Goal: Information Seeking & Learning: Find specific fact

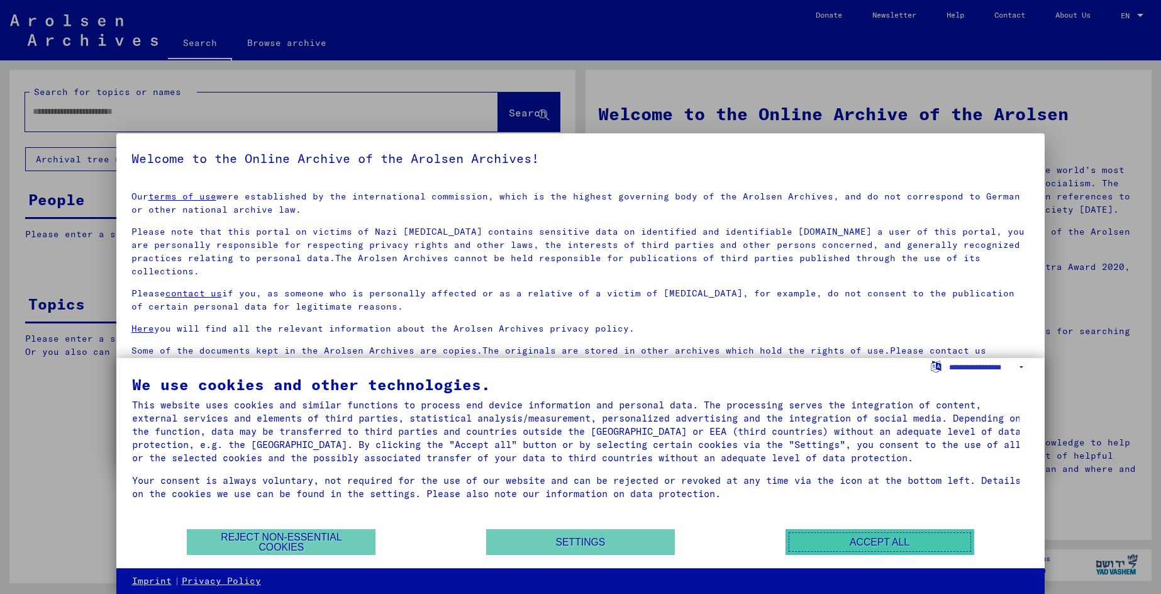
drag, startPoint x: 840, startPoint y: 539, endPoint x: 823, endPoint y: 528, distance: 20.1
click at [840, 538] on button "Accept all" at bounding box center [879, 542] width 189 height 26
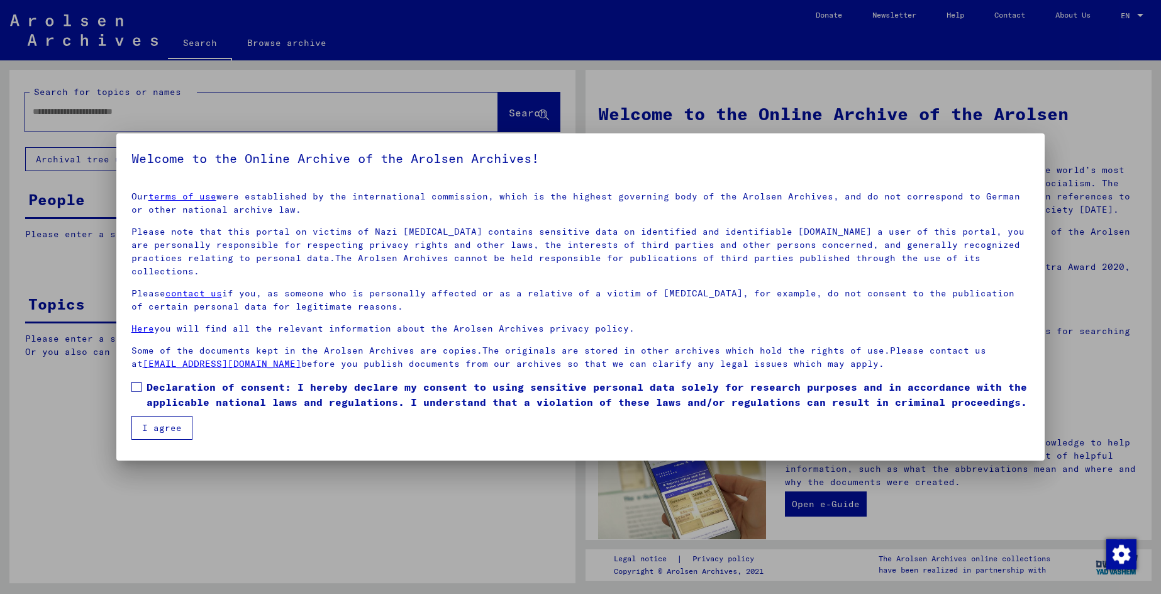
click at [10, 460] on div at bounding box center [580, 297] width 1161 height 594
click at [169, 416] on button "I agree" at bounding box center [161, 428] width 61 height 24
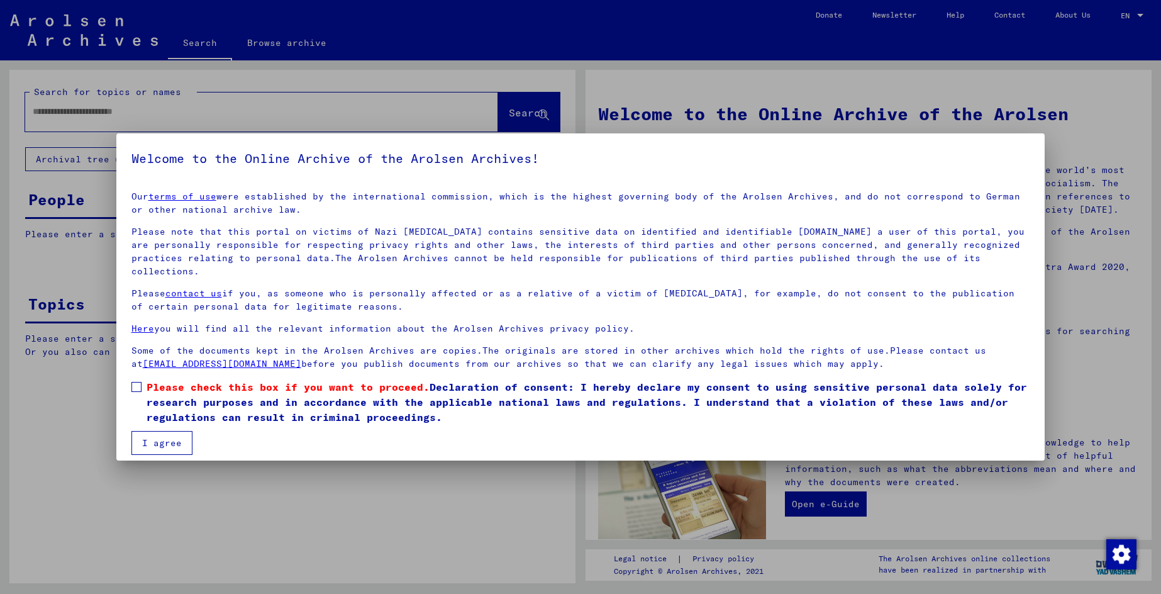
click at [939, 508] on div at bounding box center [580, 297] width 1161 height 594
click at [984, 84] on div at bounding box center [580, 297] width 1161 height 594
click at [236, 97] on div at bounding box center [580, 297] width 1161 height 594
click at [516, 121] on div at bounding box center [580, 297] width 1161 height 594
click at [171, 109] on div at bounding box center [580, 297] width 1161 height 594
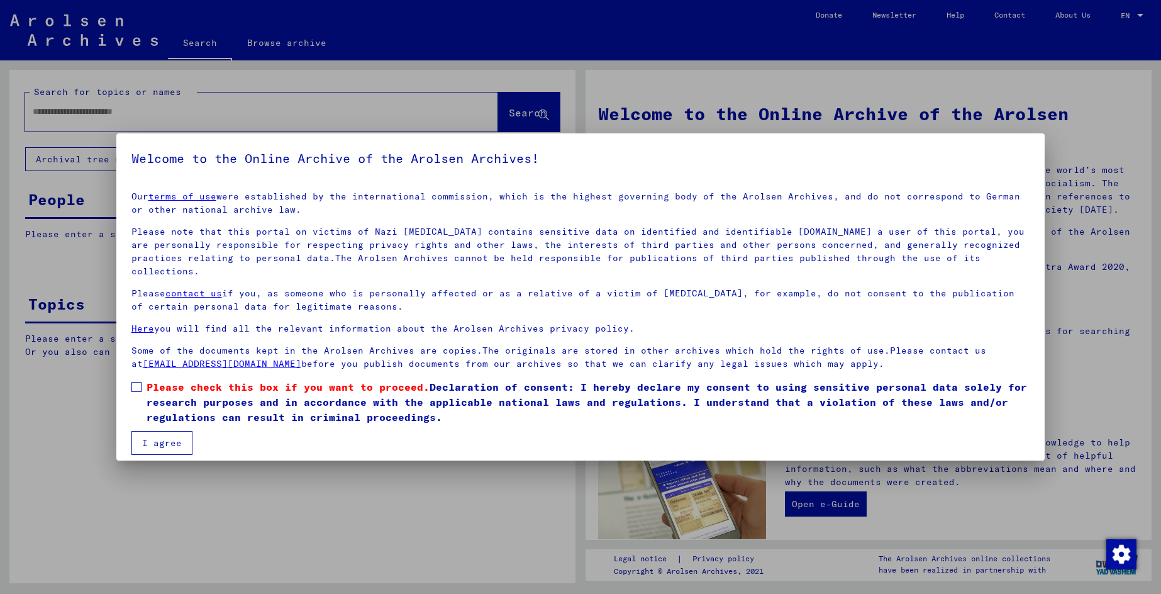
click at [191, 164] on h5 "Welcome to the Online Archive of the Arolsen Archives!" at bounding box center [580, 158] width 899 height 20
click at [139, 382] on span at bounding box center [136, 387] width 10 height 10
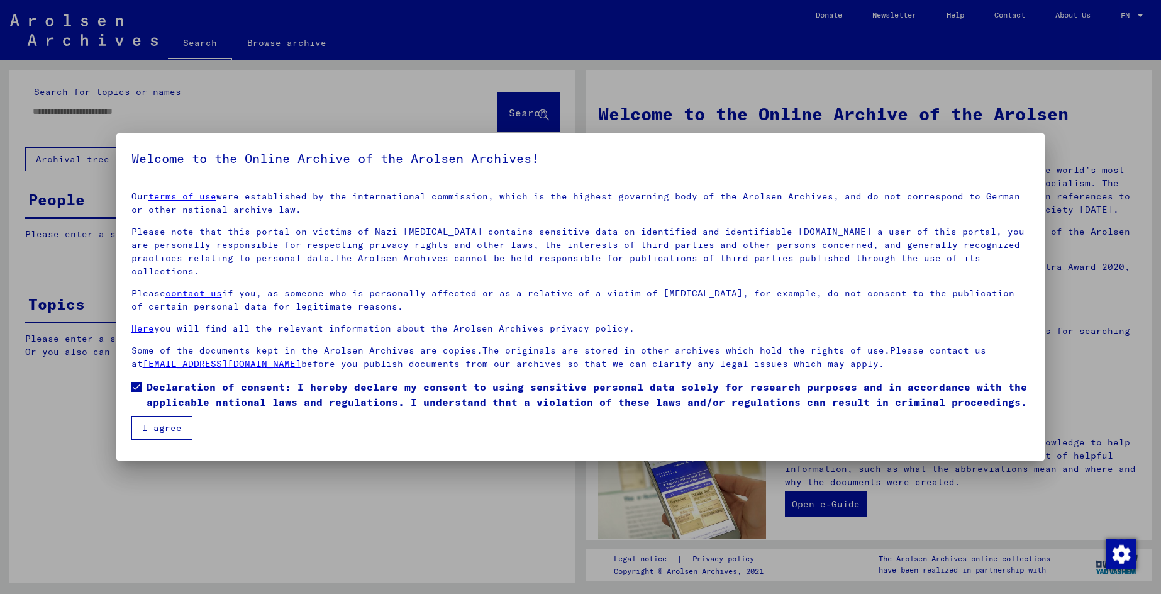
click at [172, 417] on button "I agree" at bounding box center [161, 428] width 61 height 24
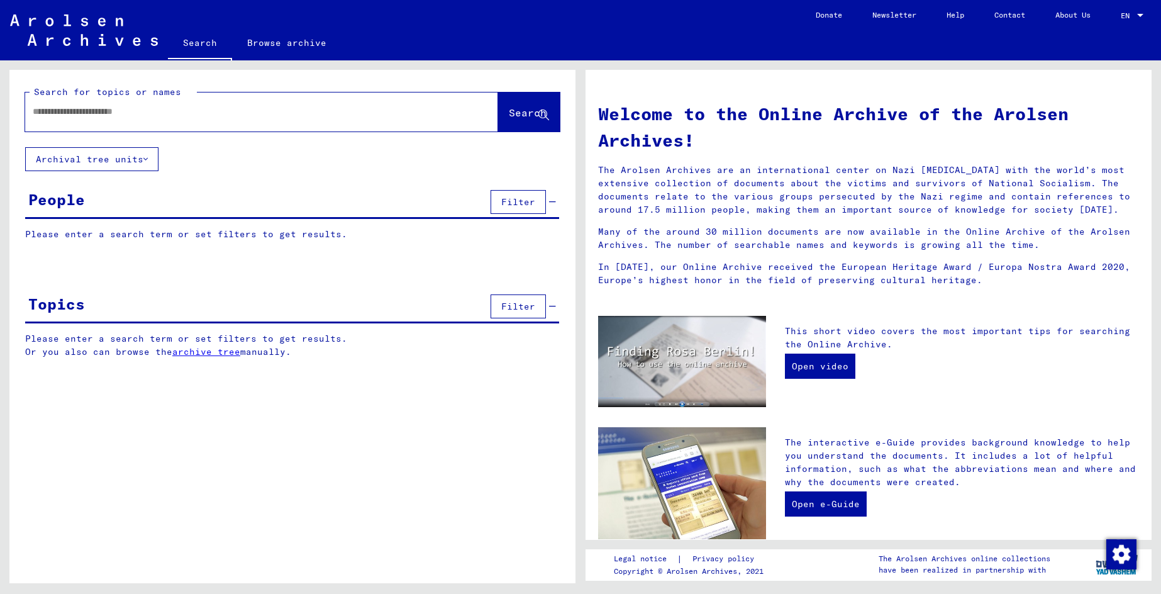
click at [148, 112] on input "text" at bounding box center [247, 111] width 428 height 13
type input "**********"
click at [523, 113] on span "Search" at bounding box center [528, 112] width 38 height 13
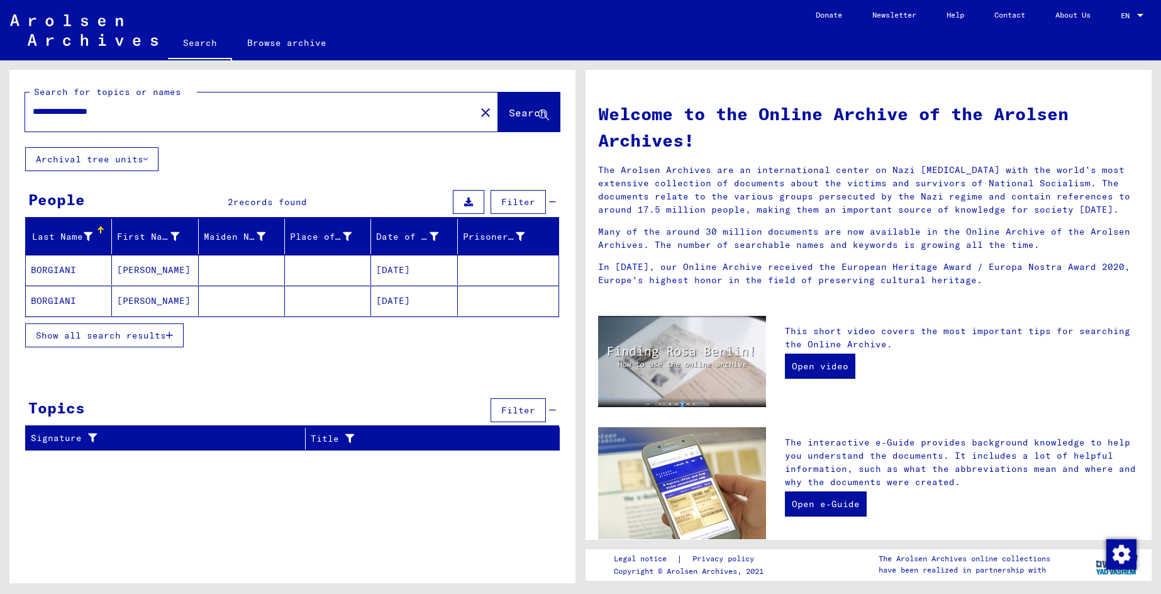
click at [100, 336] on span "Show all search results" at bounding box center [101, 335] width 130 height 11
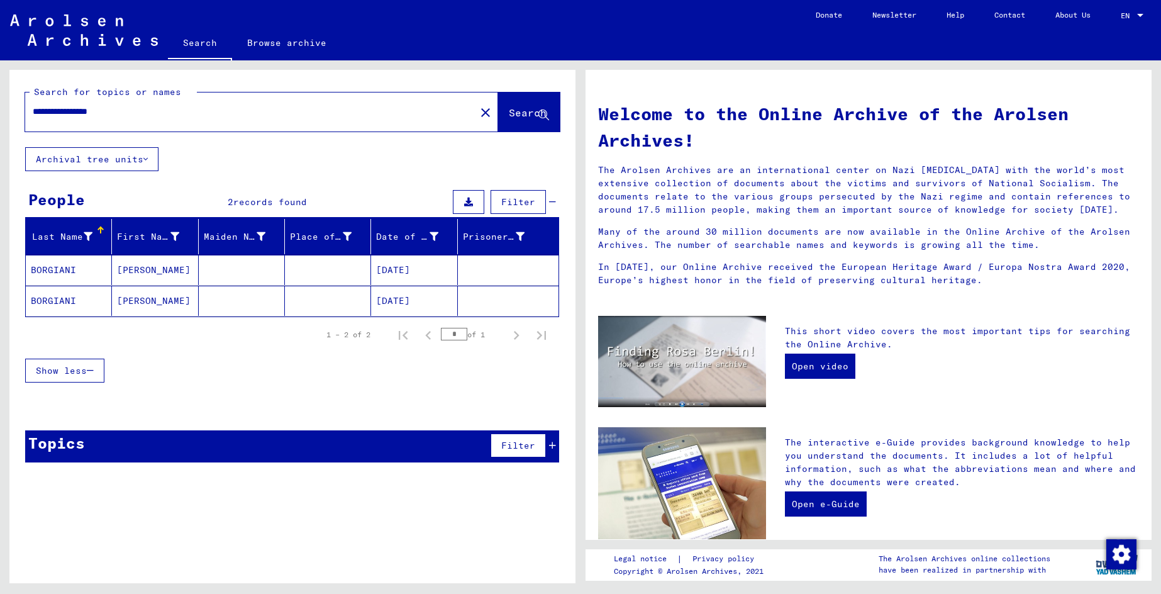
click at [79, 369] on span "Show less" at bounding box center [61, 370] width 51 height 11
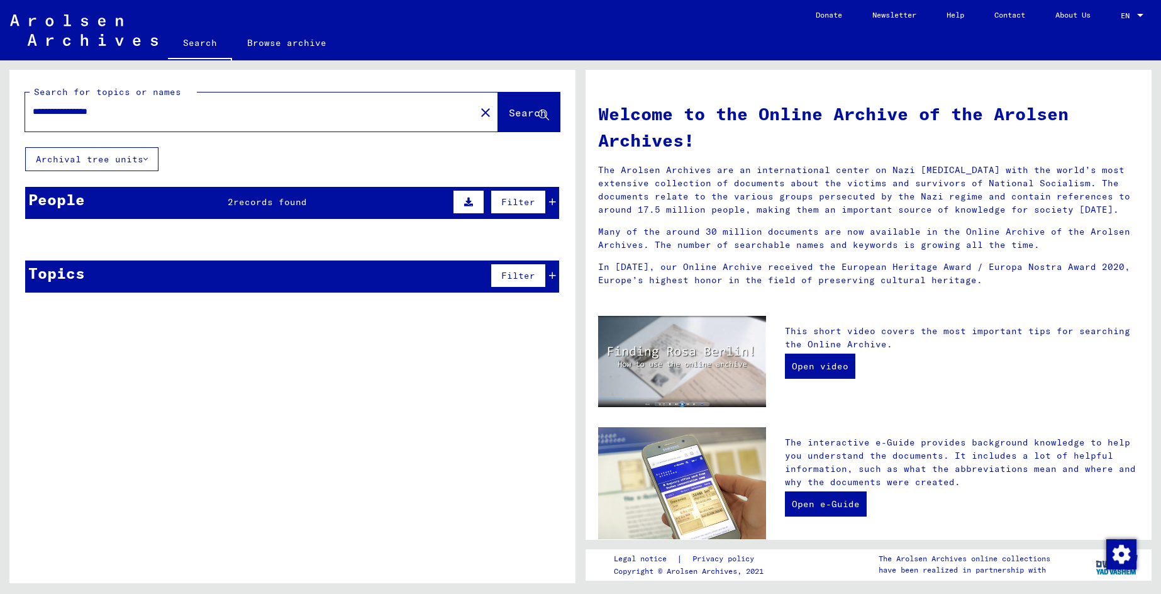
click at [509, 199] on span "Filter" at bounding box center [518, 201] width 34 height 11
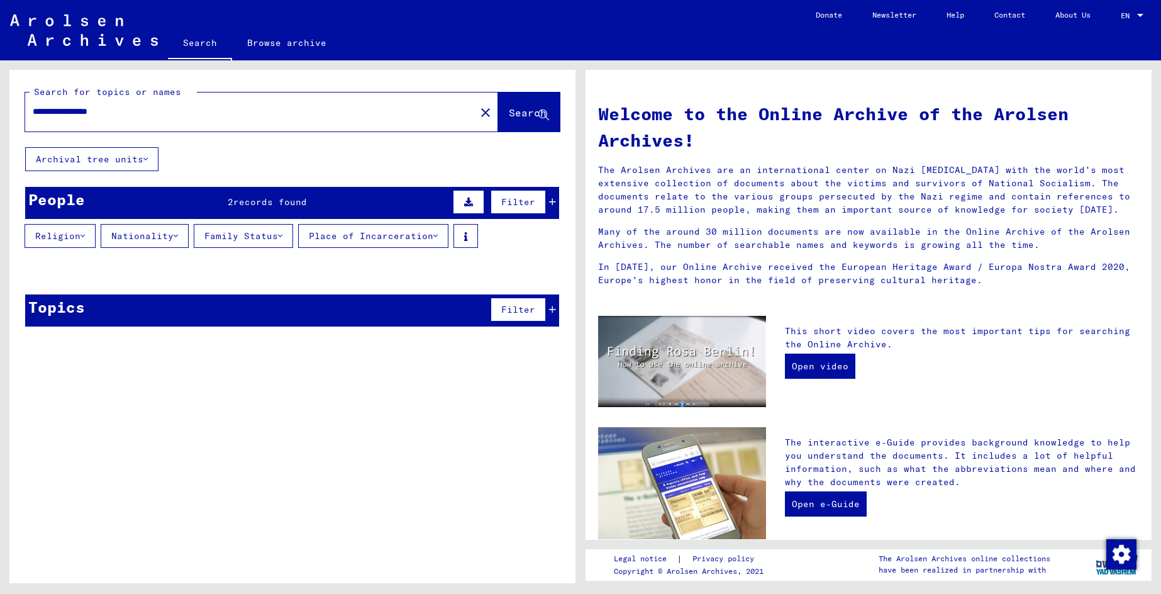
click at [70, 239] on button "Religion" at bounding box center [60, 236] width 71 height 24
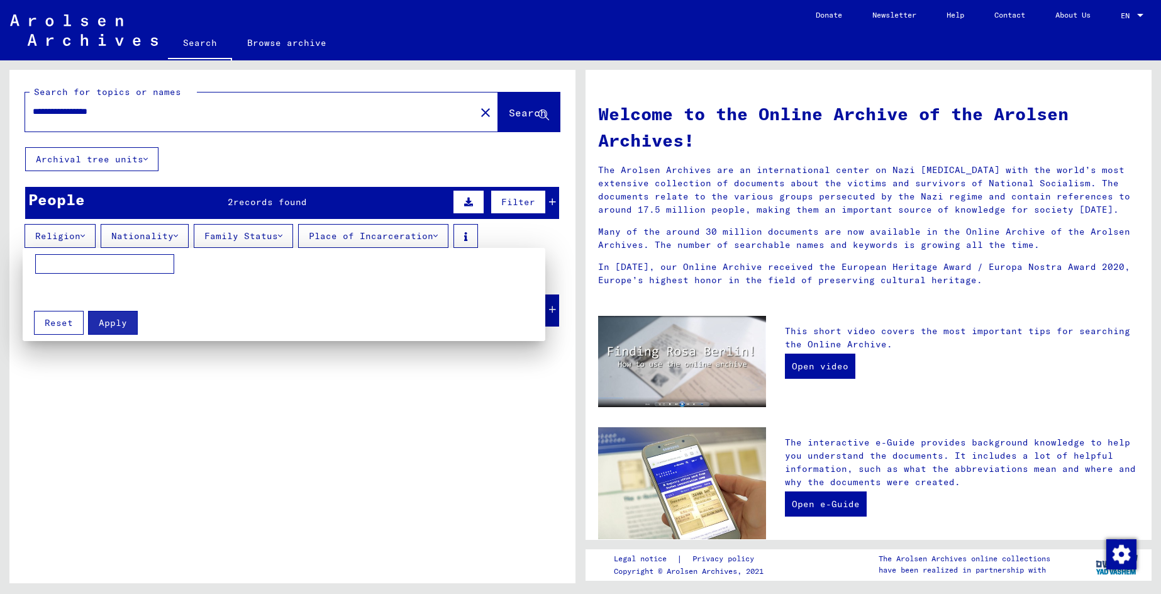
click at [79, 258] on input at bounding box center [104, 264] width 139 height 20
click at [144, 230] on div at bounding box center [580, 297] width 1161 height 594
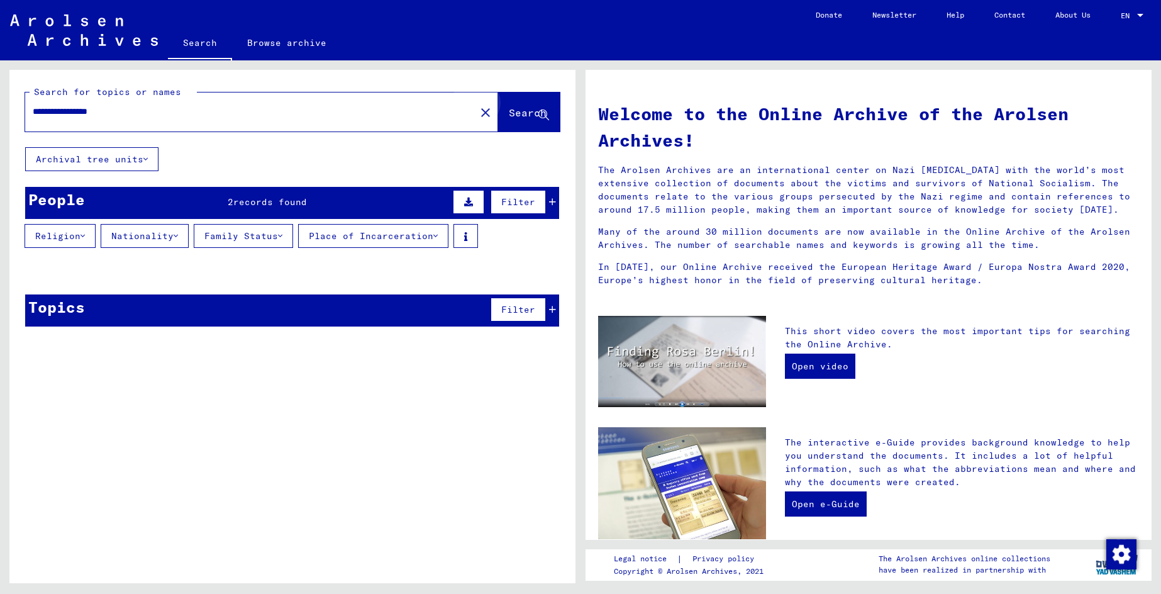
click at [527, 118] on span "Search" at bounding box center [528, 112] width 38 height 13
click at [98, 162] on button "Archival tree units" at bounding box center [91, 159] width 133 height 24
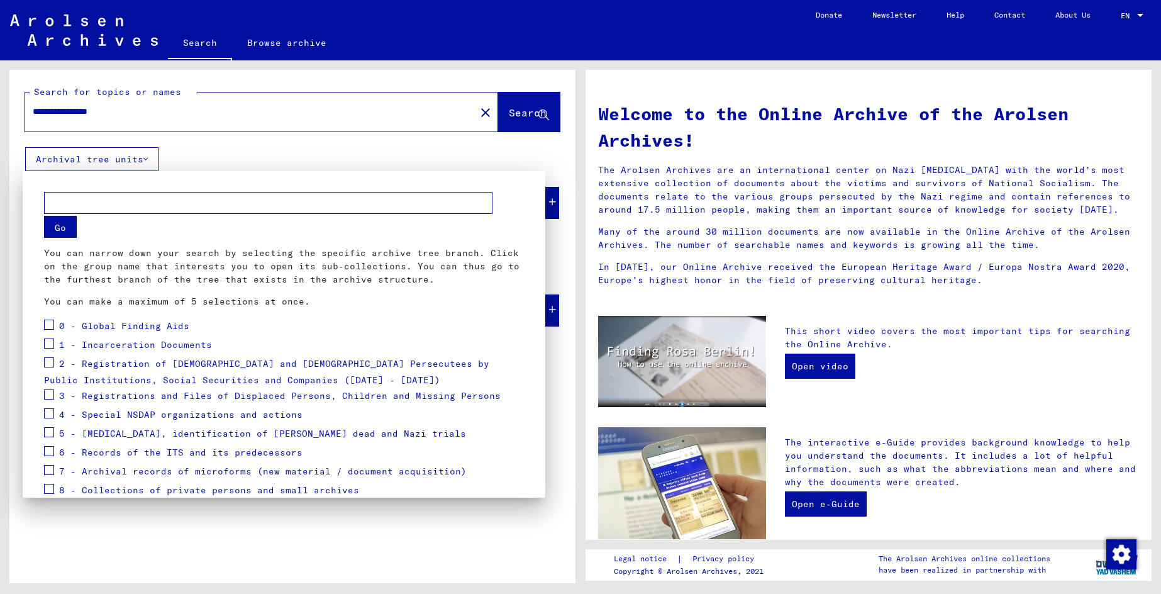
click at [14, 201] on div at bounding box center [580, 297] width 1161 height 594
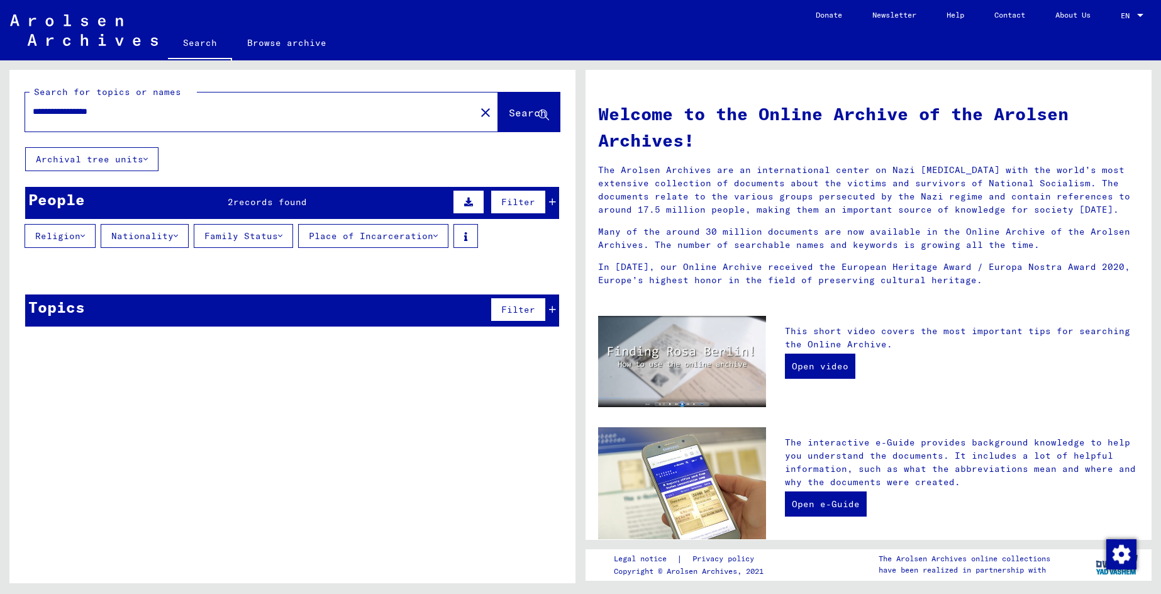
click at [234, 238] on button "Family Status" at bounding box center [243, 236] width 99 height 24
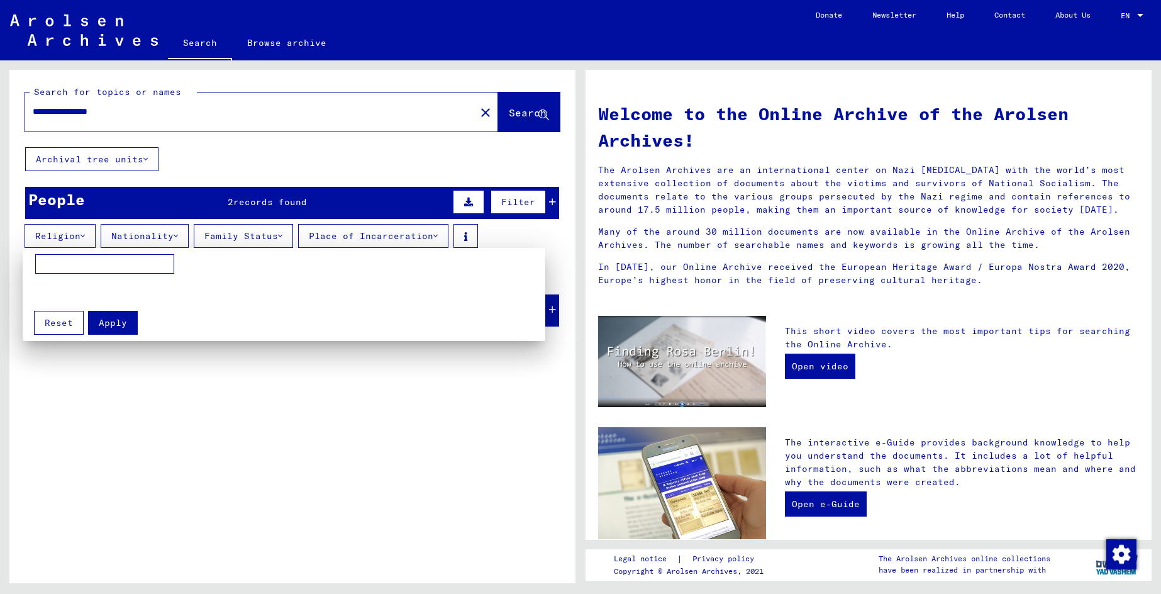
click at [79, 237] on div at bounding box center [580, 297] width 1161 height 594
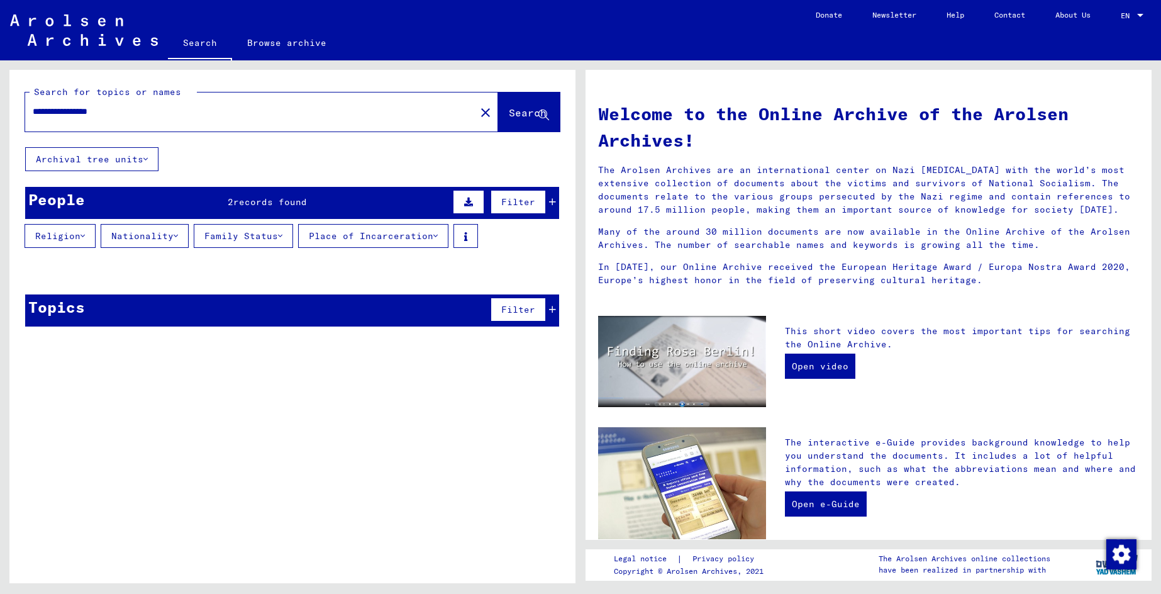
click at [156, 240] on button "Nationality" at bounding box center [145, 236] width 88 height 24
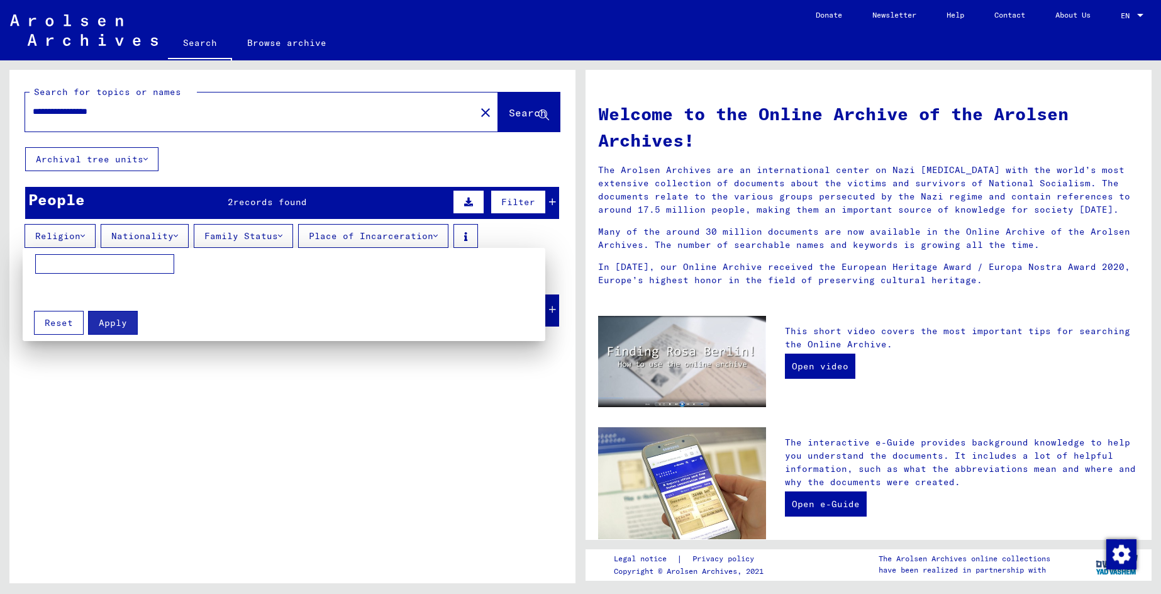
click at [116, 260] on input at bounding box center [104, 264] width 139 height 20
type input "********"
click at [349, 238] on div at bounding box center [580, 297] width 1161 height 594
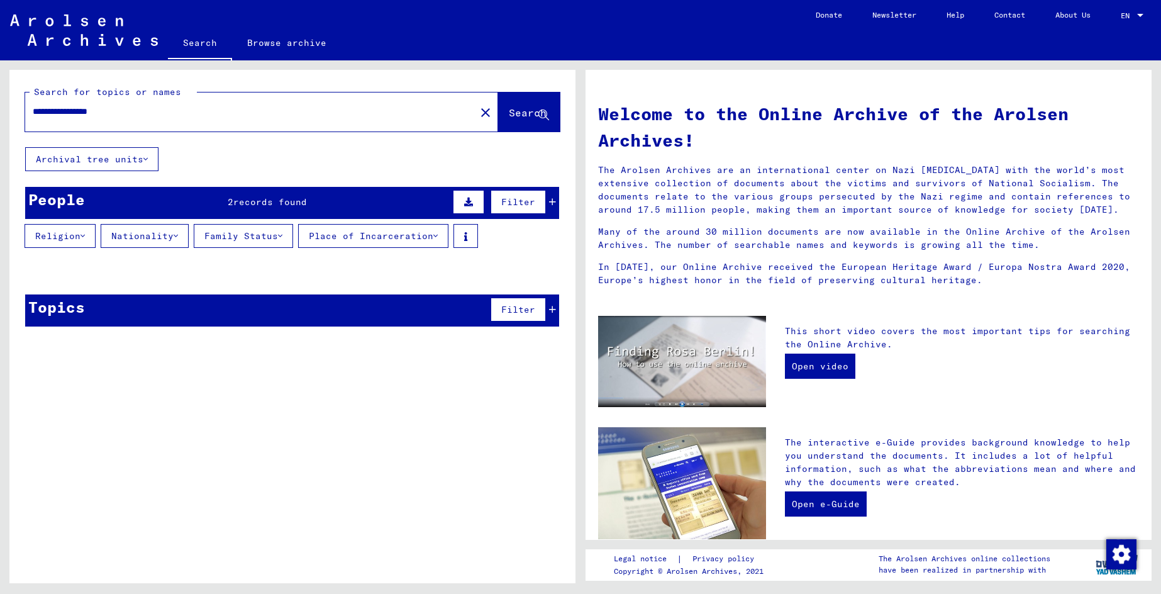
click at [111, 267] on div "Last Name" at bounding box center [71, 270] width 80 height 20
click at [358, 241] on button "Place of Incarceration" at bounding box center [373, 236] width 150 height 24
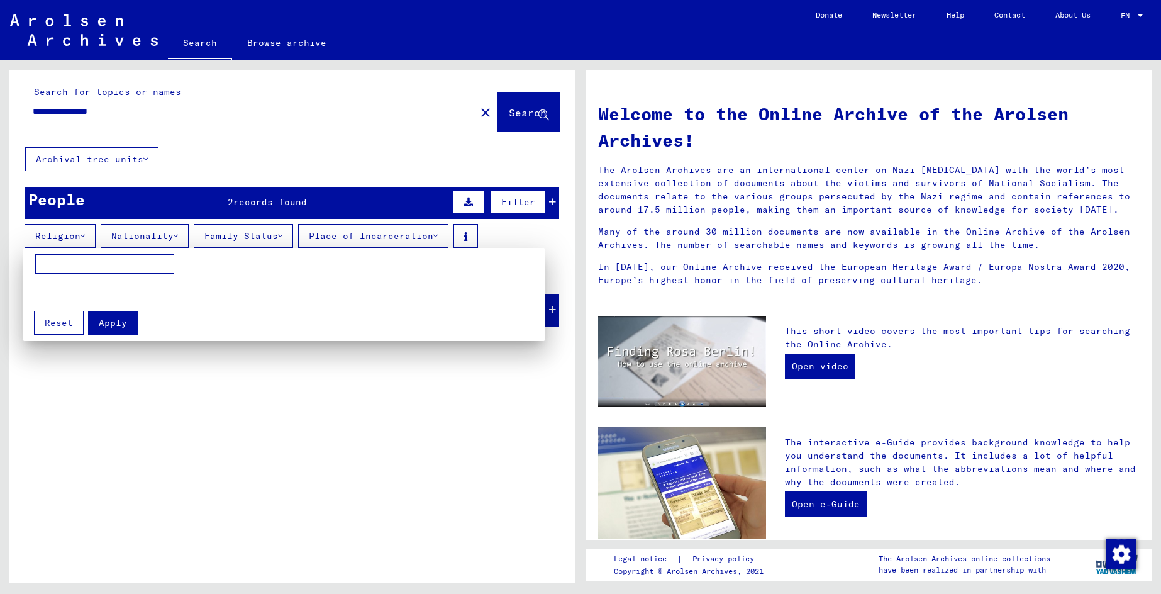
click at [125, 262] on input at bounding box center [104, 264] width 139 height 20
type input "*******"
click at [114, 325] on span "Apply" at bounding box center [113, 322] width 28 height 11
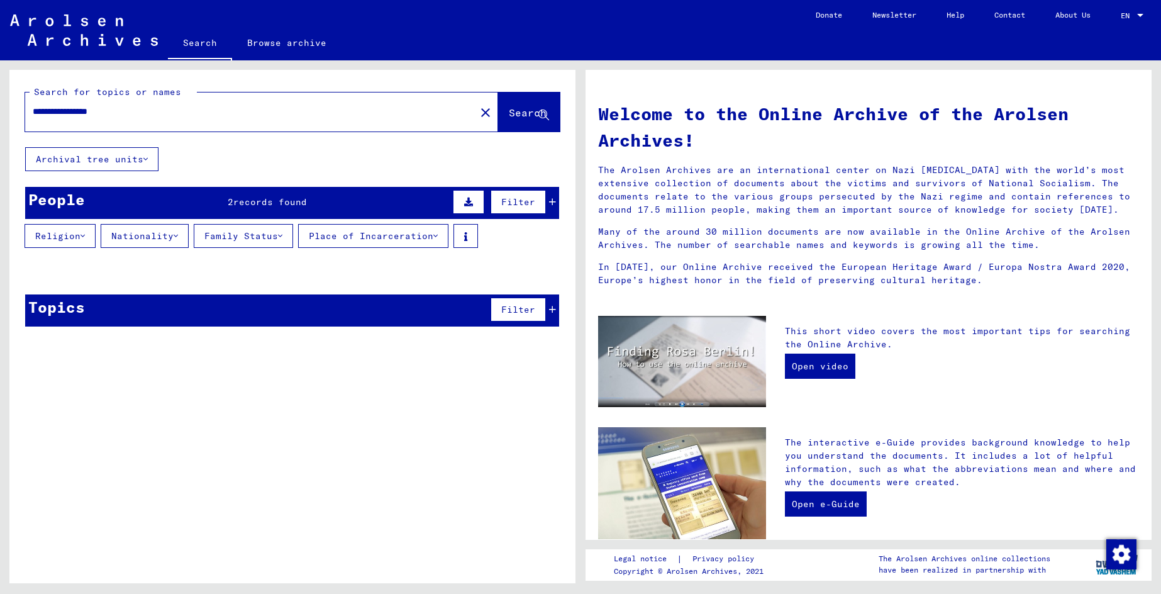
click at [130, 163] on button "Archival tree units" at bounding box center [91, 159] width 133 height 24
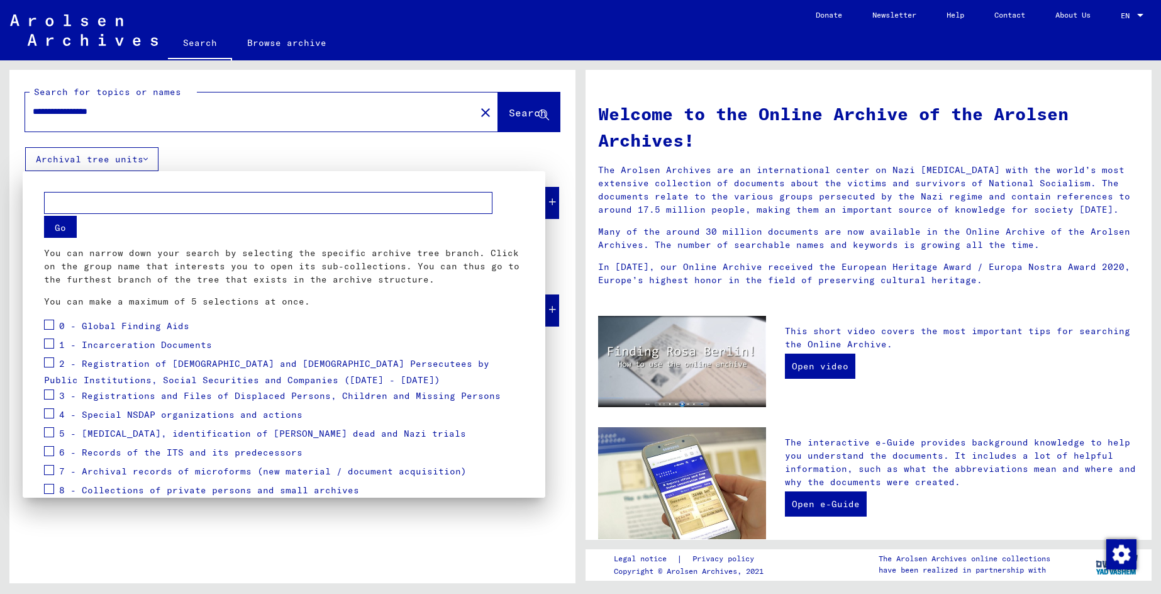
scroll to position [57, 0]
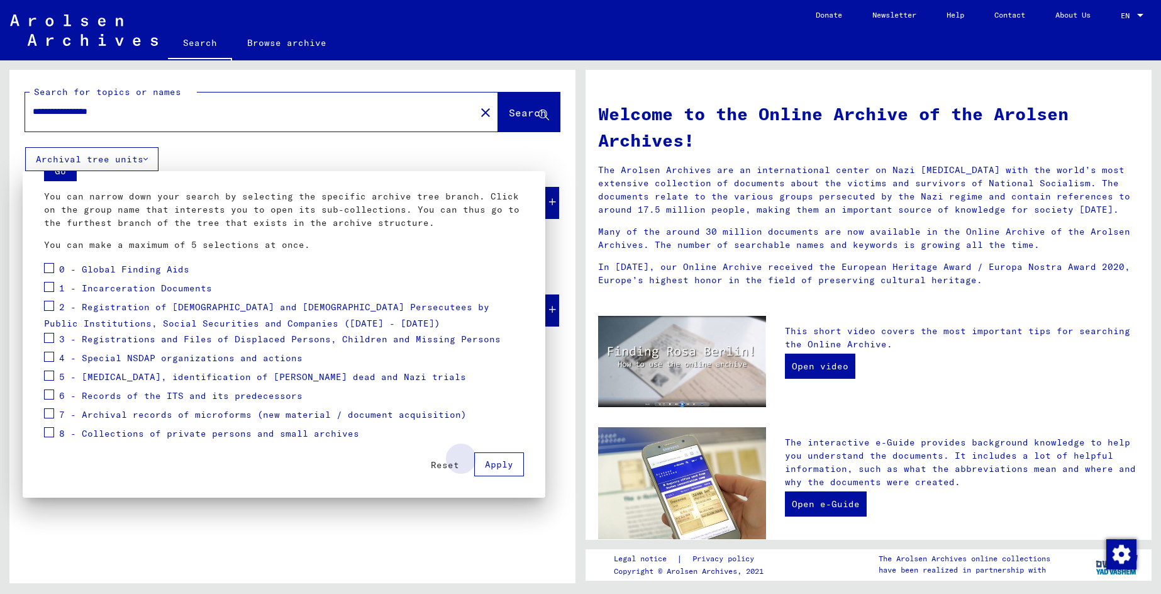
click at [489, 464] on span "Apply" at bounding box center [499, 463] width 28 height 11
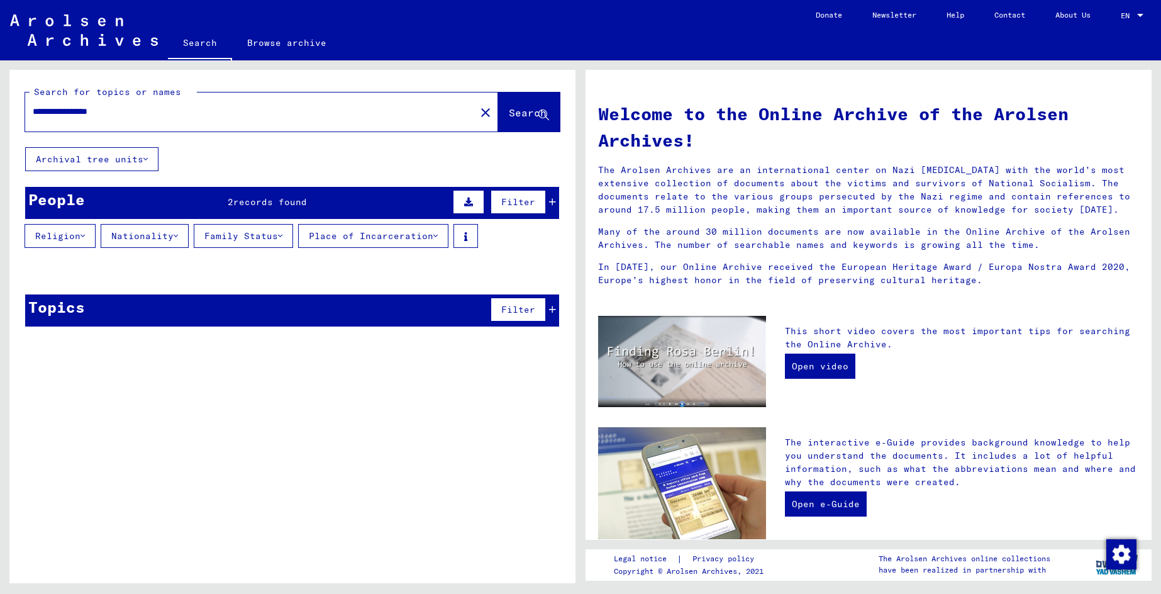
click at [469, 202] on icon at bounding box center [468, 201] width 9 height 9
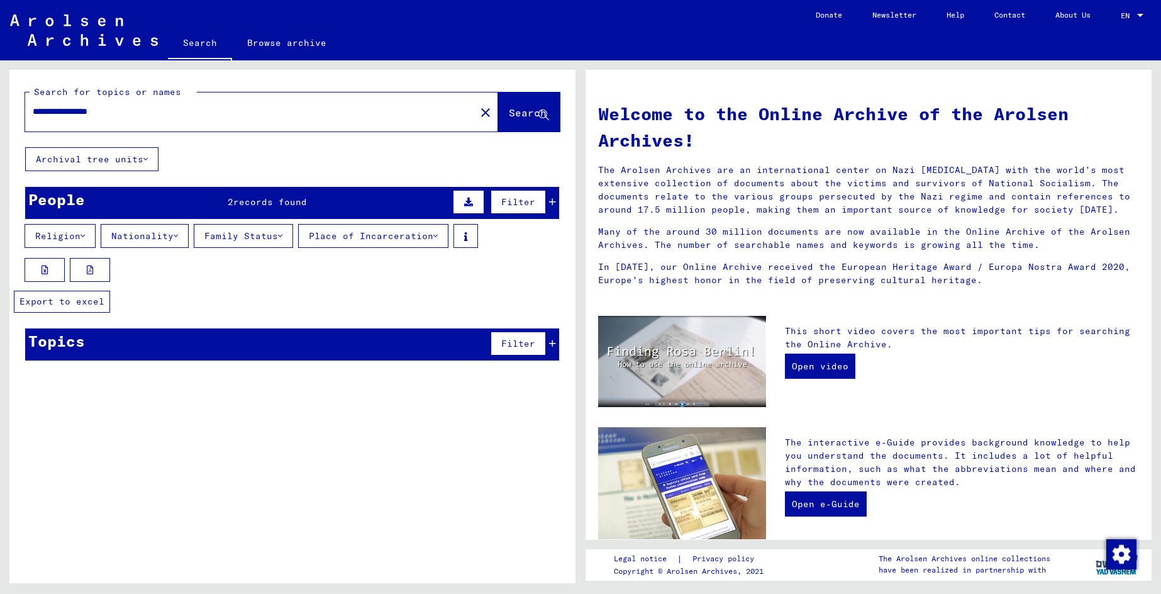
click at [59, 272] on button at bounding box center [45, 270] width 40 height 24
click at [970, 21] on link "Help" at bounding box center [955, 15] width 48 height 30
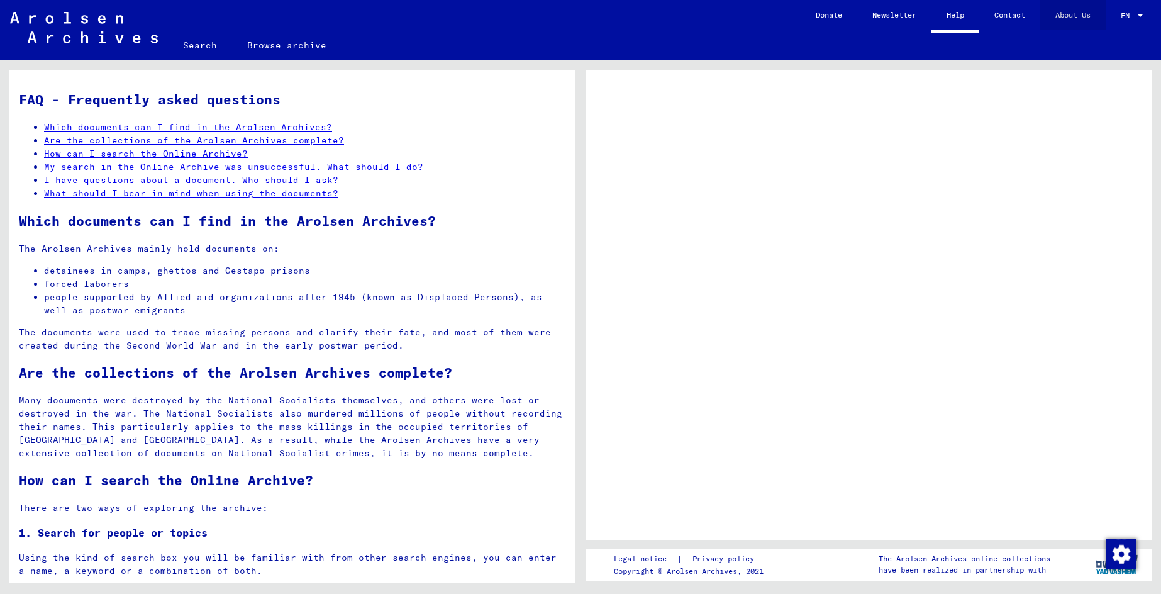
click at [1079, 18] on link "About Us" at bounding box center [1072, 15] width 65 height 30
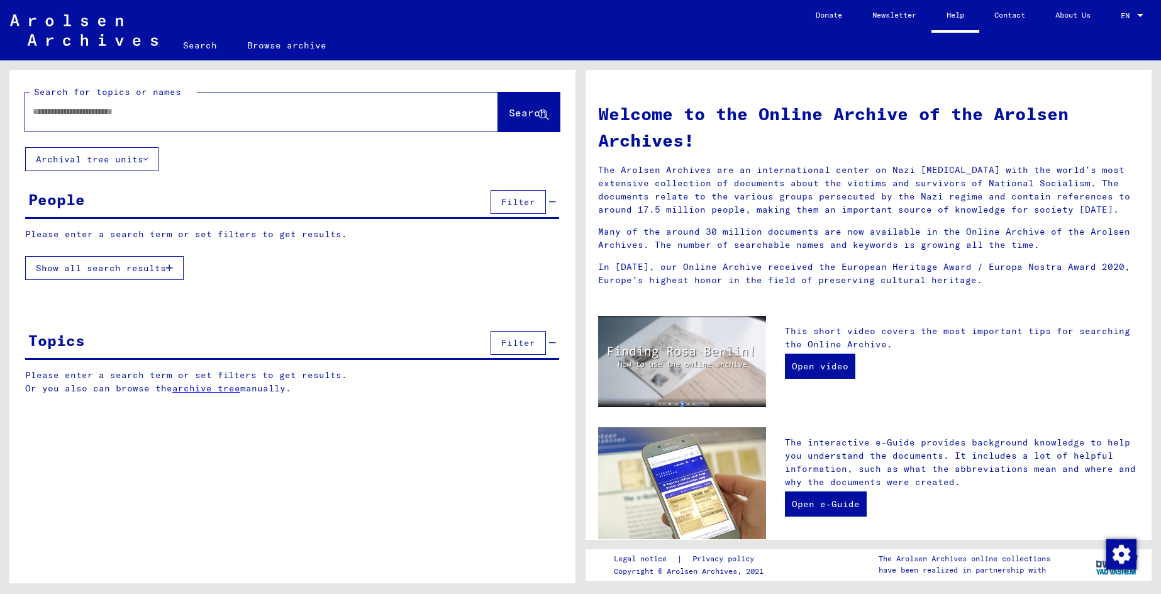
click at [97, 113] on input "text" at bounding box center [247, 111] width 428 height 13
type input "**********"
click at [519, 109] on span "Search" at bounding box center [528, 112] width 38 height 13
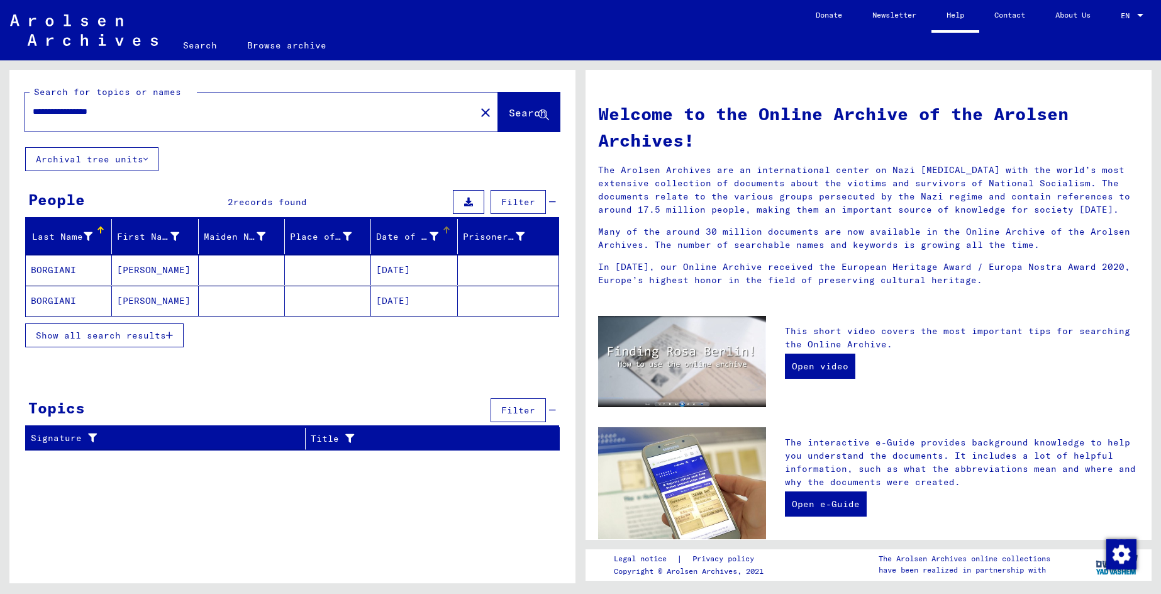
click at [436, 232] on icon at bounding box center [434, 236] width 9 height 9
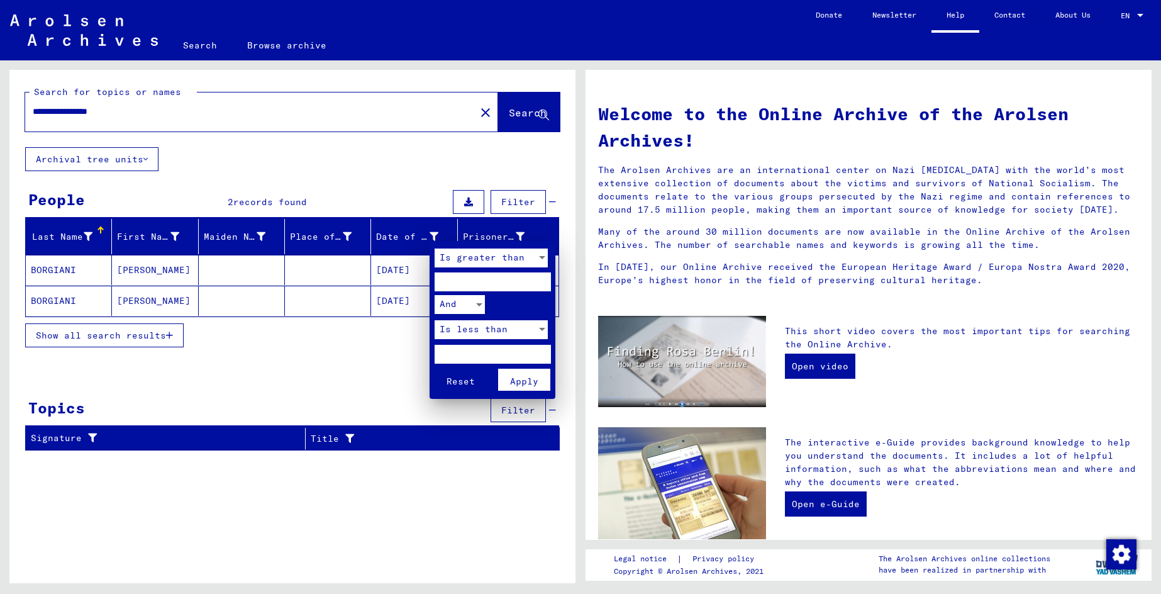
click at [498, 279] on input "number" at bounding box center [493, 281] width 116 height 19
type input "********"
click at [435, 369] on button "Reset" at bounding box center [461, 380] width 52 height 22
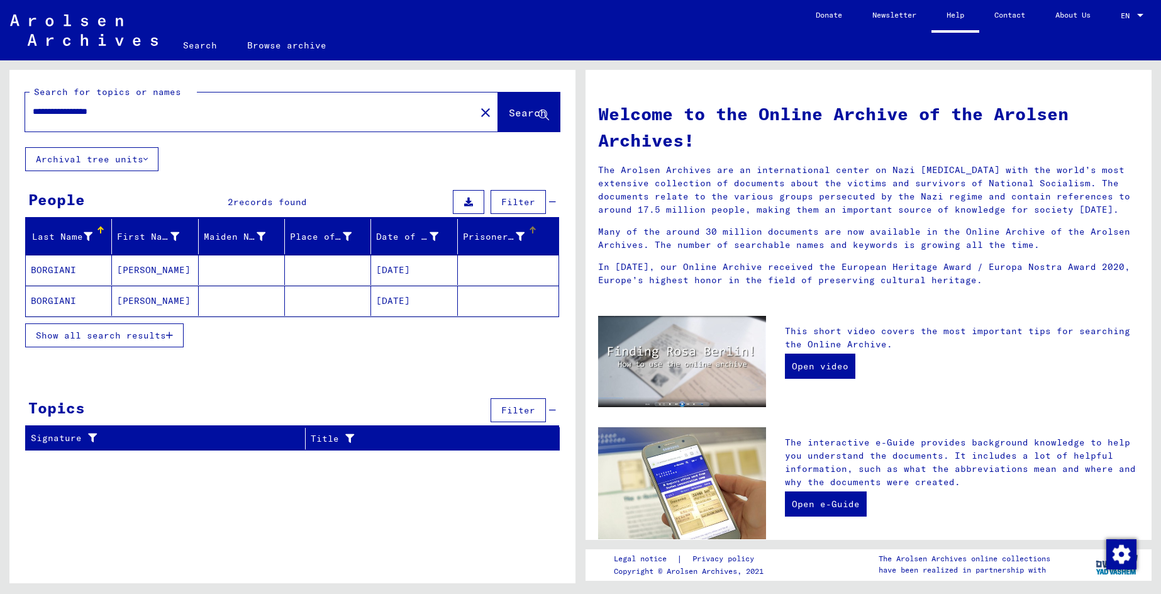
click at [521, 238] on icon at bounding box center [520, 236] width 9 height 9
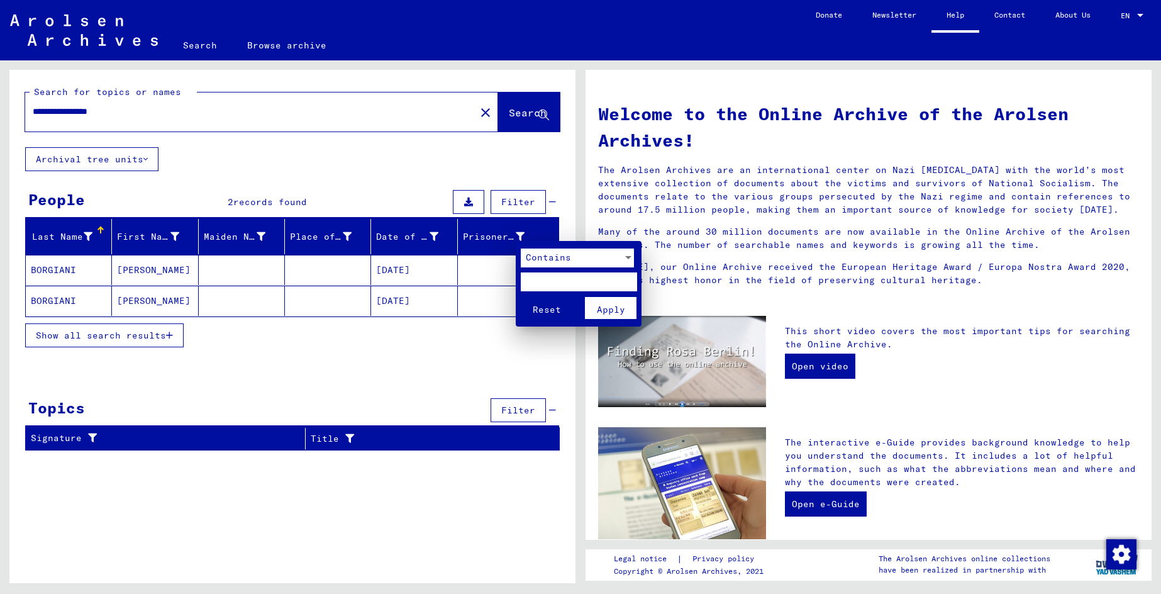
click at [565, 285] on input "text" at bounding box center [579, 281] width 116 height 19
type input "********"
click at [628, 314] on button "Apply" at bounding box center [611, 308] width 52 height 22
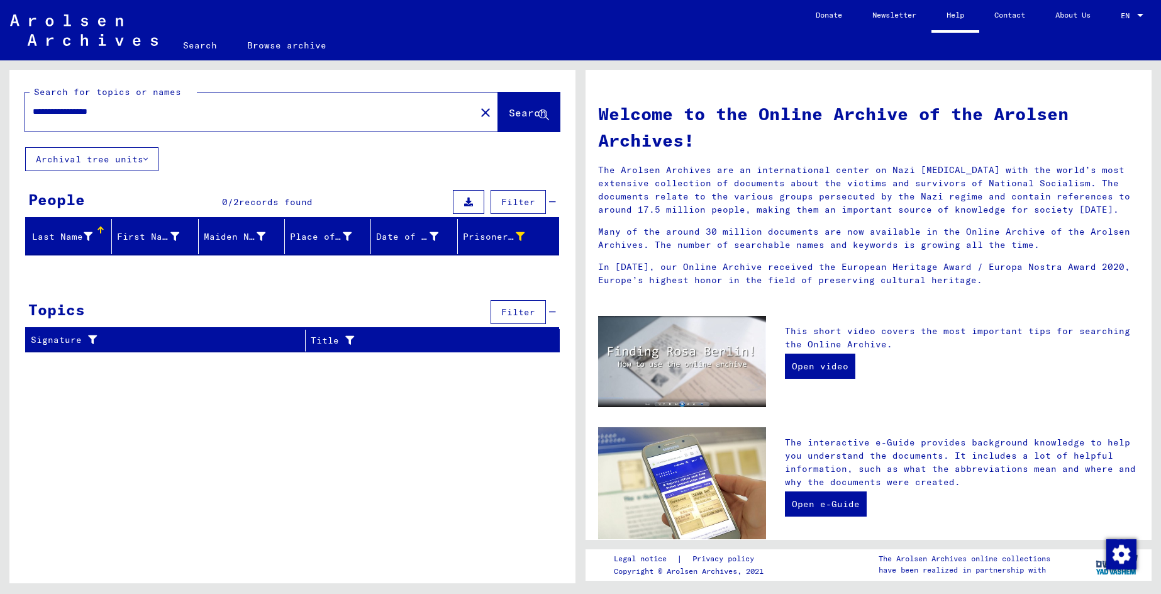
click at [521, 203] on span "Filter" at bounding box center [518, 201] width 34 height 11
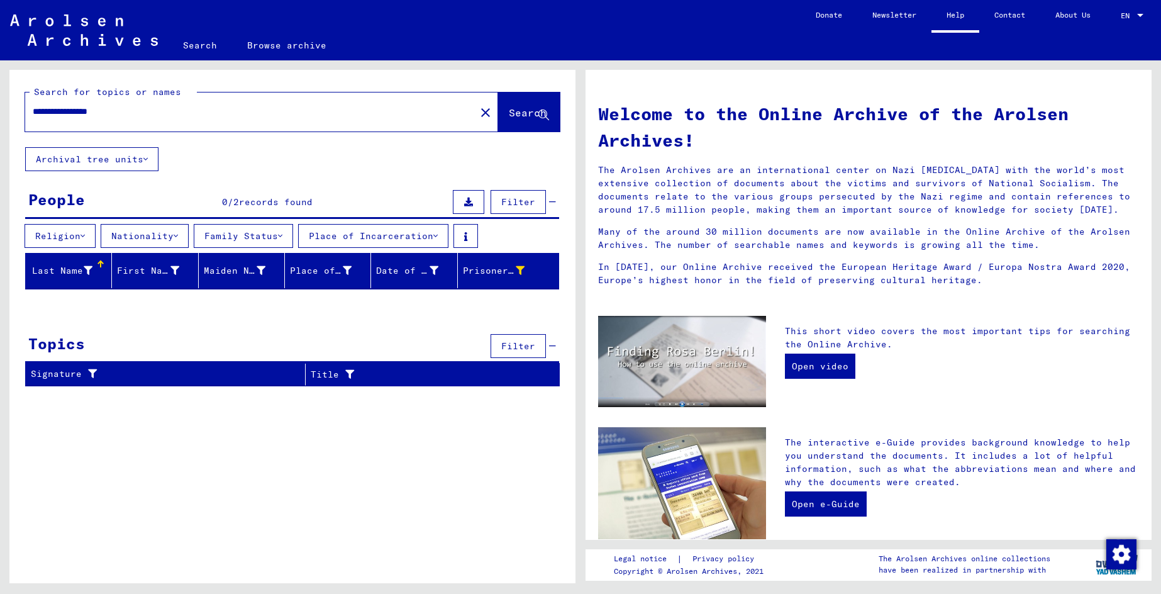
click at [471, 200] on icon at bounding box center [468, 201] width 9 height 9
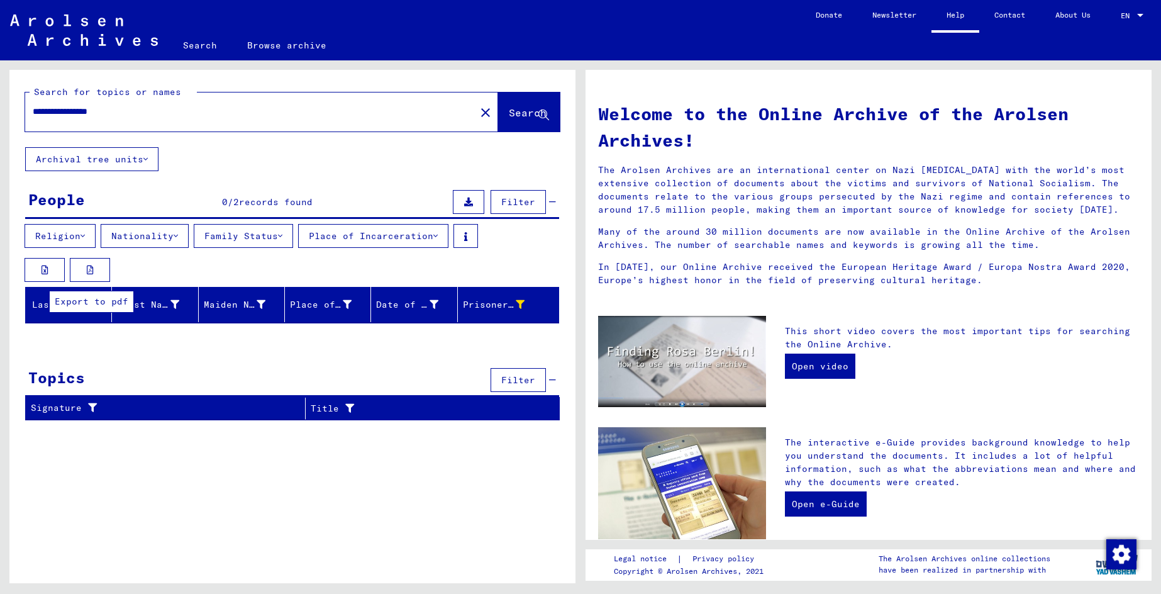
click at [87, 268] on icon at bounding box center [90, 269] width 7 height 9
click at [149, 238] on button "Nationality" at bounding box center [145, 236] width 88 height 24
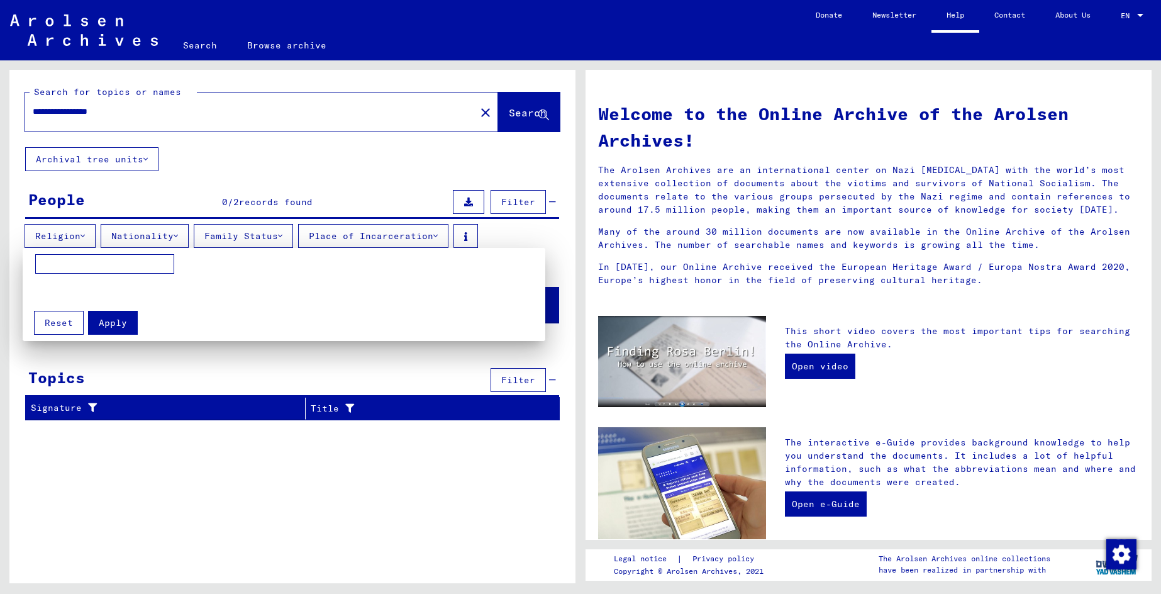
click at [226, 236] on div at bounding box center [580, 297] width 1161 height 594
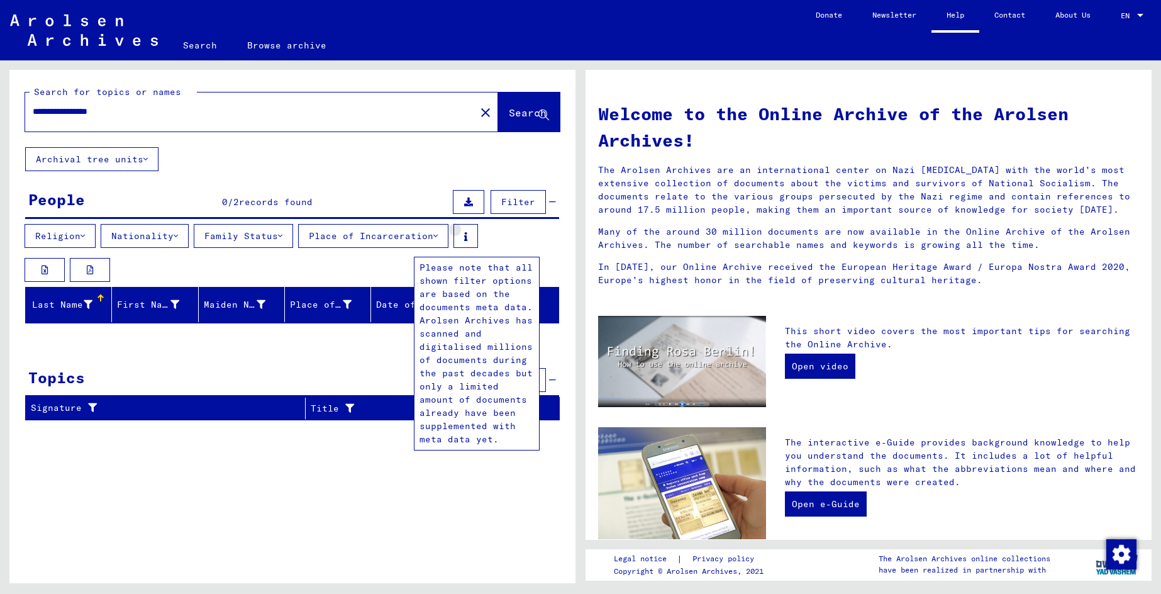
click at [478, 235] on button at bounding box center [465, 236] width 25 height 24
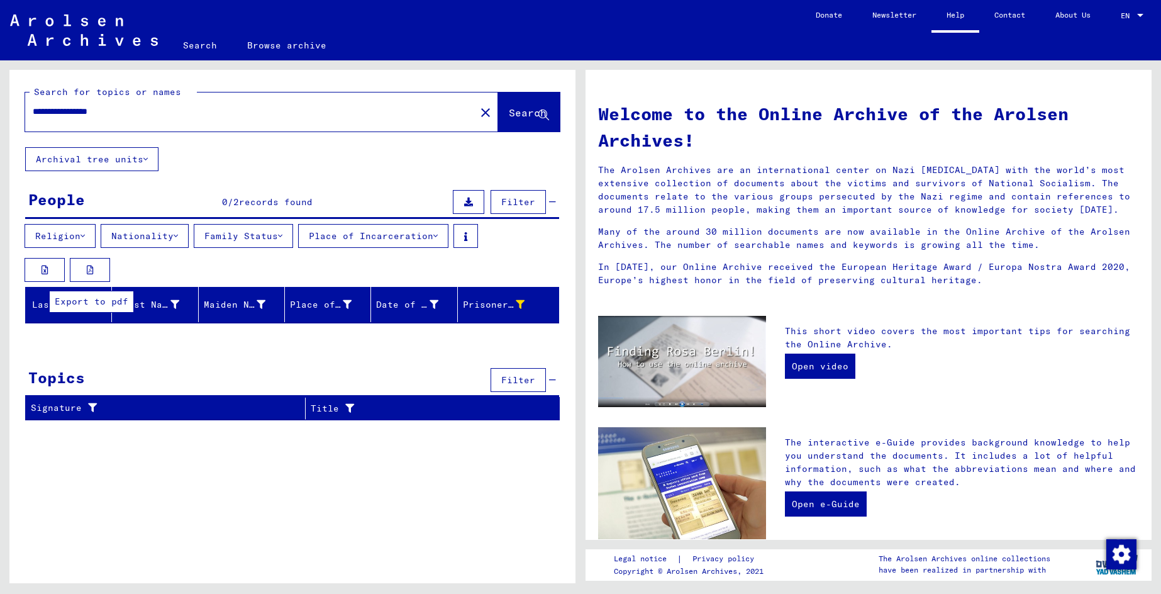
click at [98, 272] on button at bounding box center [90, 270] width 40 height 24
click at [80, 160] on button "Archival tree units" at bounding box center [91, 159] width 133 height 24
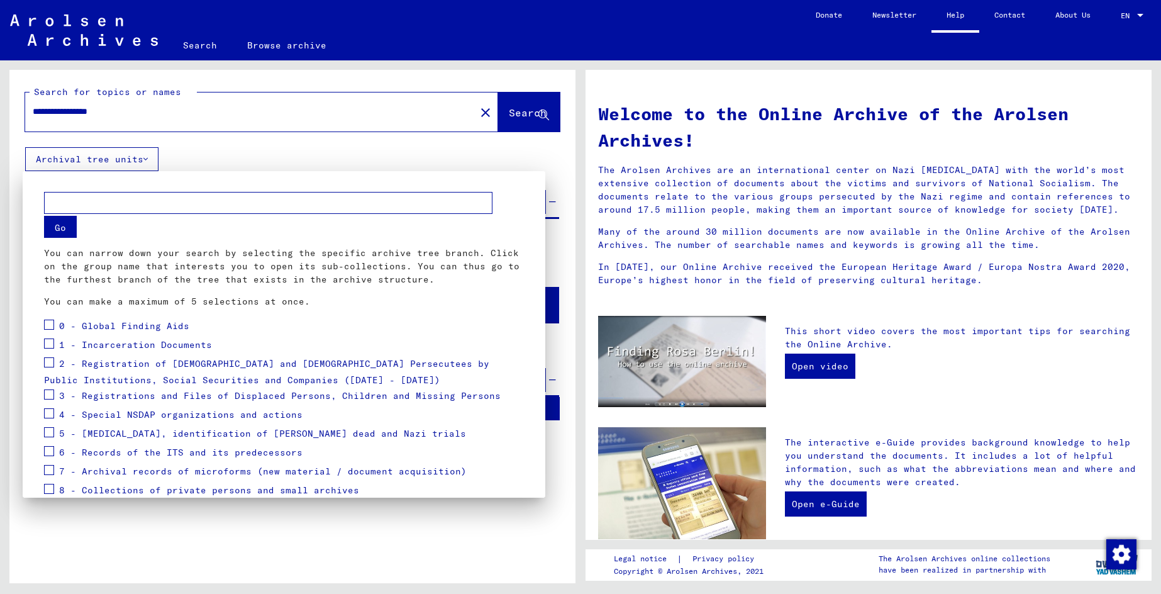
scroll to position [57, 0]
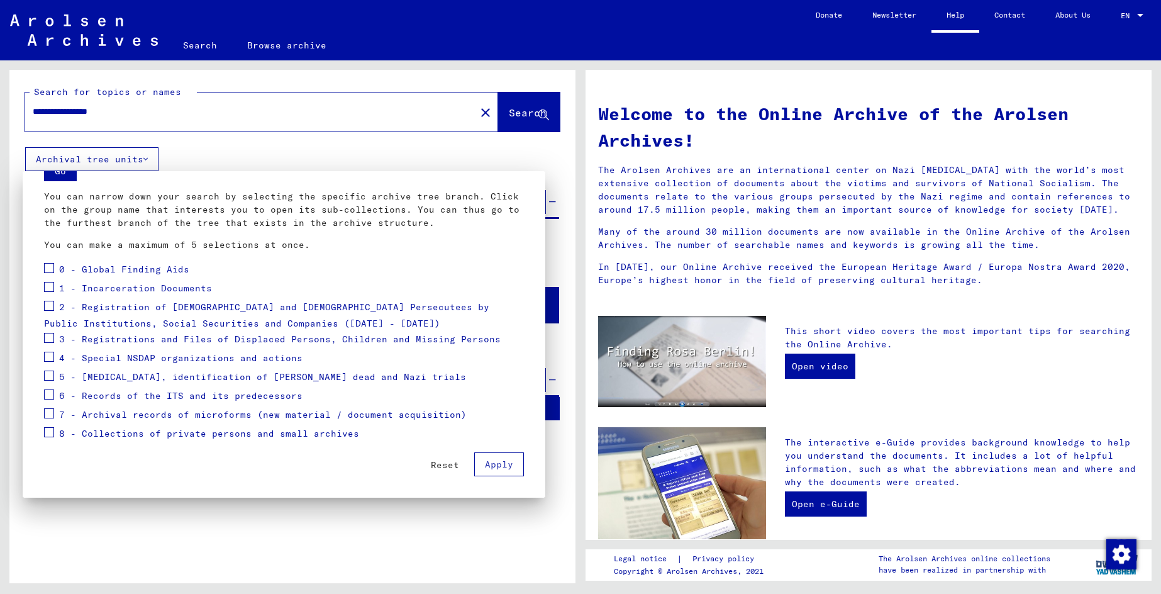
click at [50, 289] on span at bounding box center [49, 287] width 10 height 10
click at [492, 470] on button "Apply" at bounding box center [499, 464] width 50 height 24
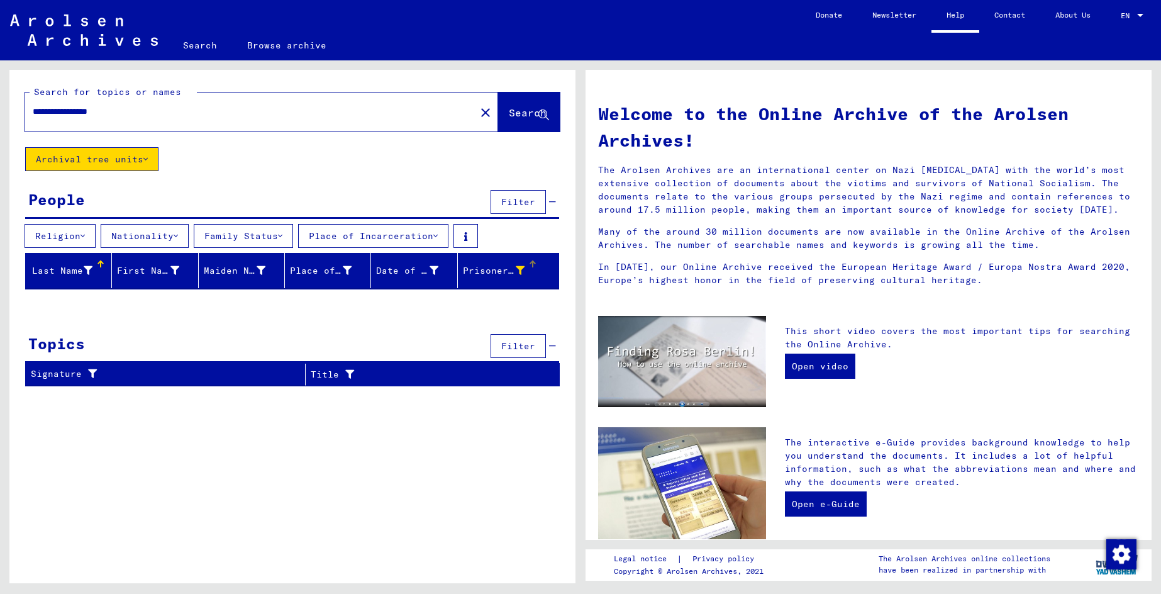
click at [518, 270] on icon at bounding box center [520, 270] width 9 height 9
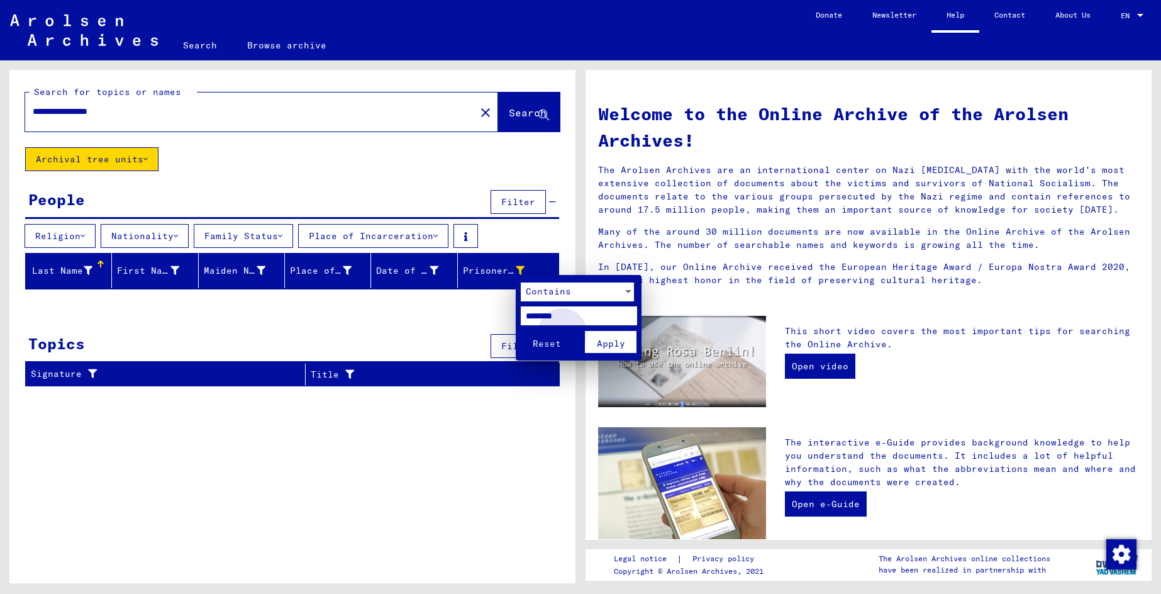
click at [602, 340] on span "Apply" at bounding box center [611, 343] width 28 height 11
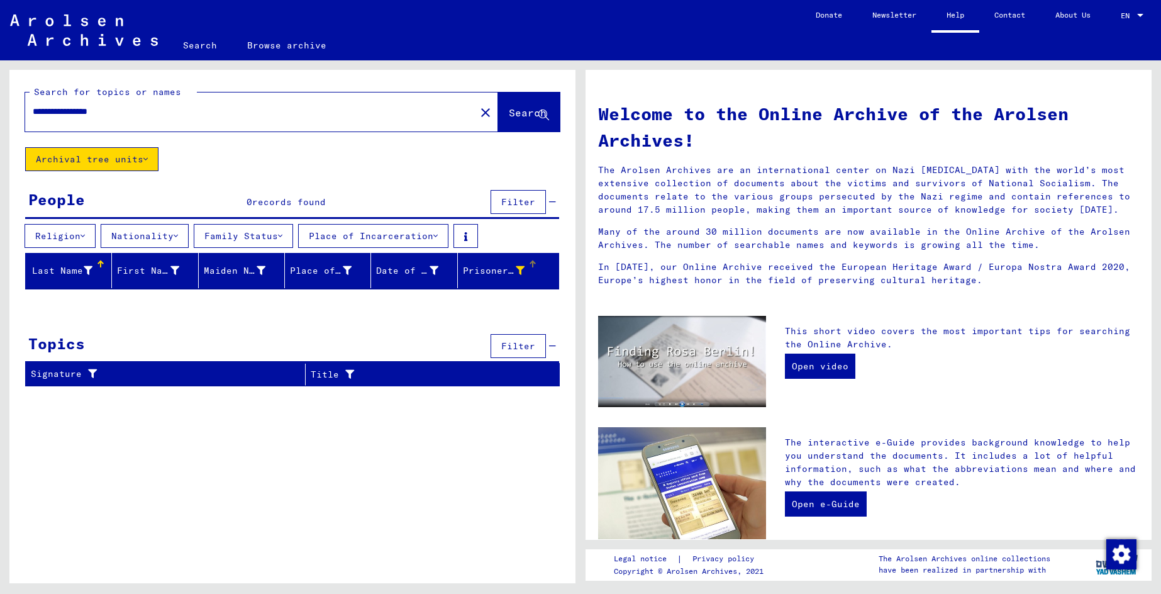
click at [137, 238] on button "Nationality" at bounding box center [145, 236] width 88 height 24
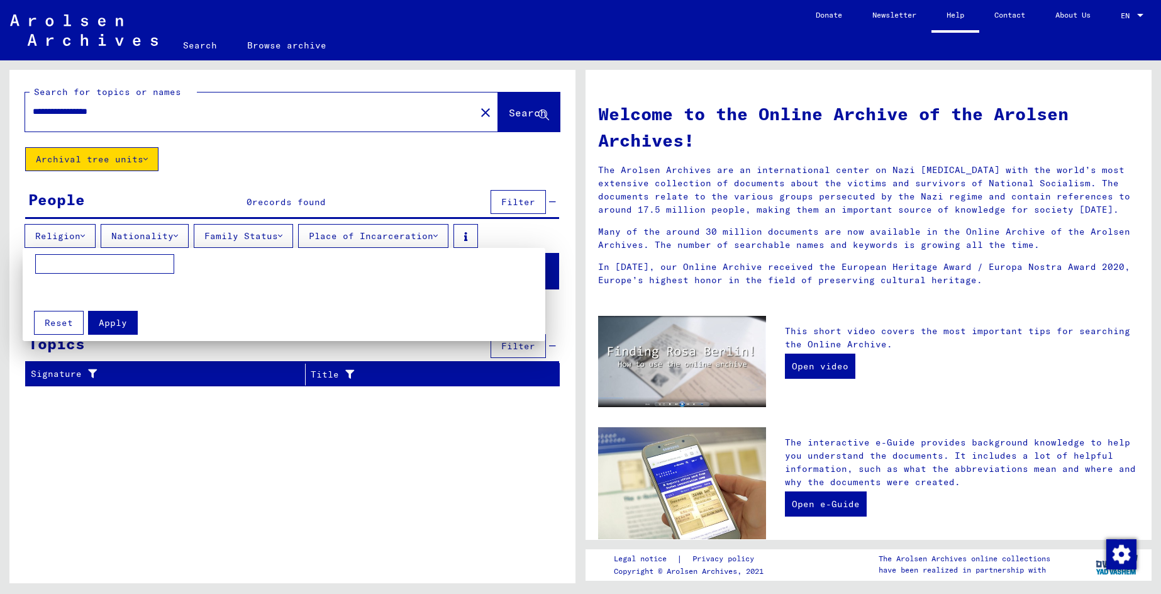
click at [260, 241] on div at bounding box center [580, 297] width 1161 height 594
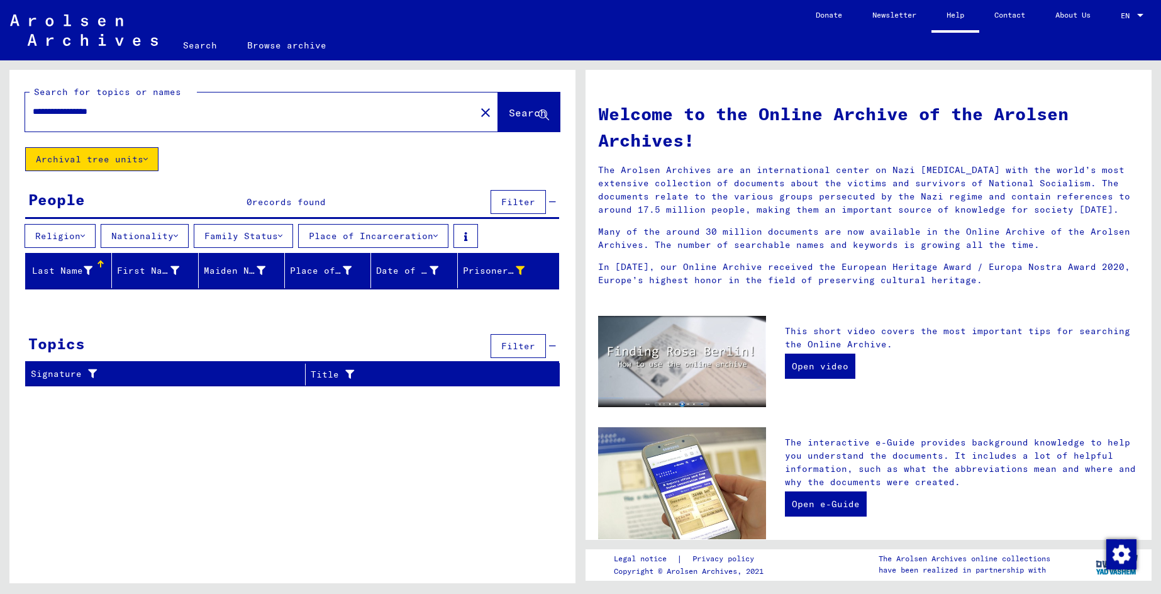
click at [241, 238] on button "Family Status" at bounding box center [243, 236] width 99 height 24
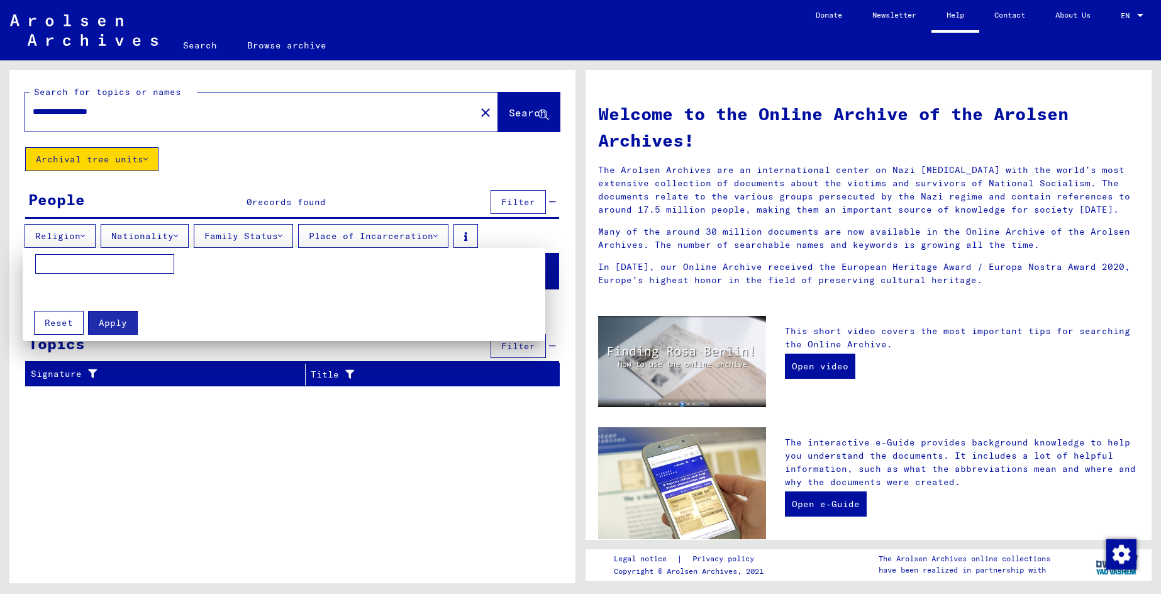
click at [98, 262] on input at bounding box center [104, 264] width 139 height 20
type input "**********"
click at [125, 331] on button "Apply" at bounding box center [113, 323] width 50 height 24
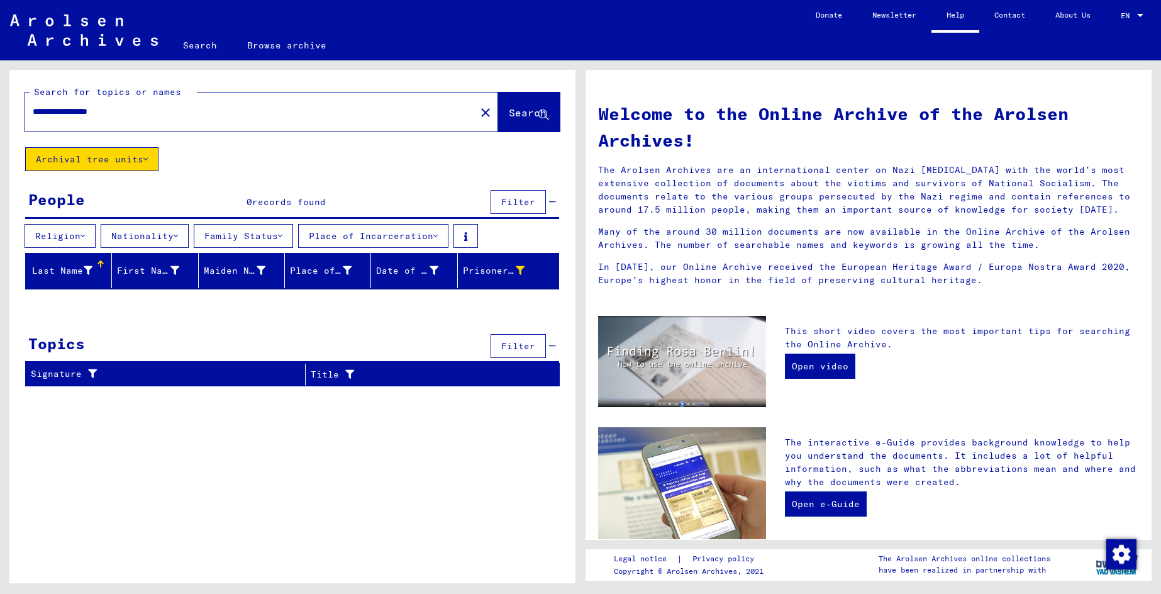
click at [355, 237] on button "Place of Incarceration" at bounding box center [373, 236] width 150 height 24
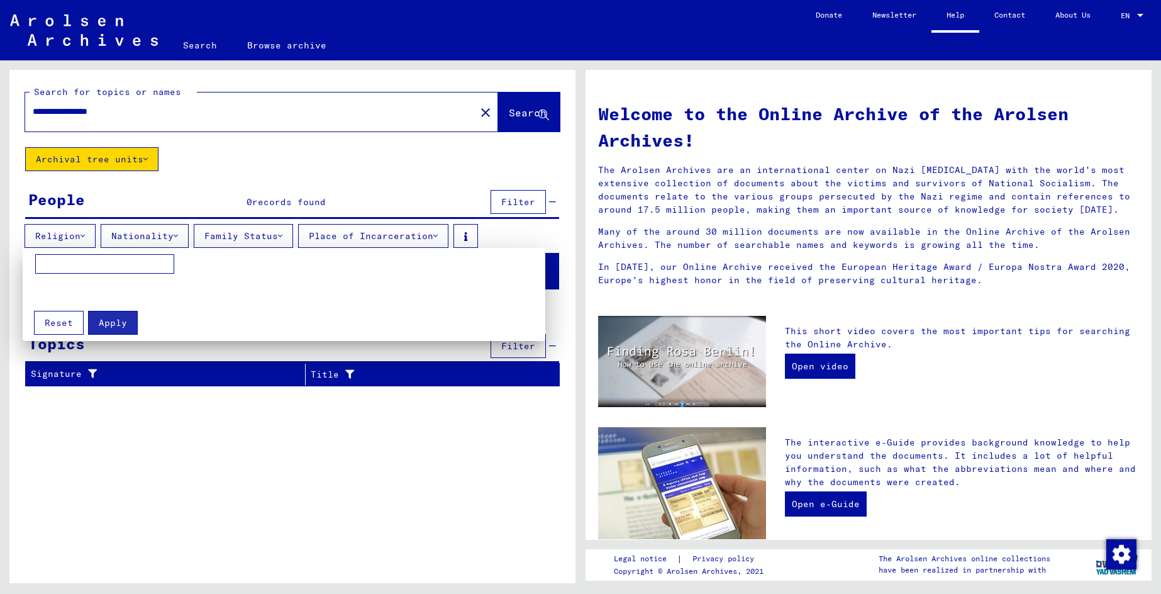
click at [116, 268] on input at bounding box center [104, 264] width 139 height 20
type input "*******"
click at [113, 319] on span "Apply" at bounding box center [113, 322] width 28 height 11
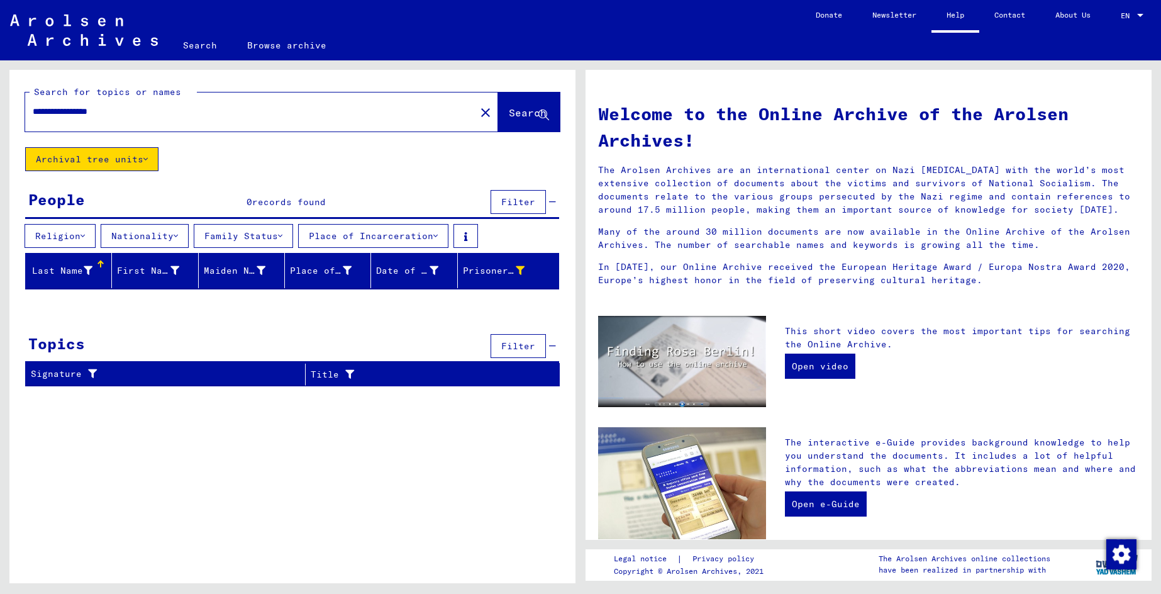
click at [530, 124] on button "Search" at bounding box center [529, 111] width 62 height 39
click at [127, 157] on button "Archival tree units" at bounding box center [91, 159] width 133 height 24
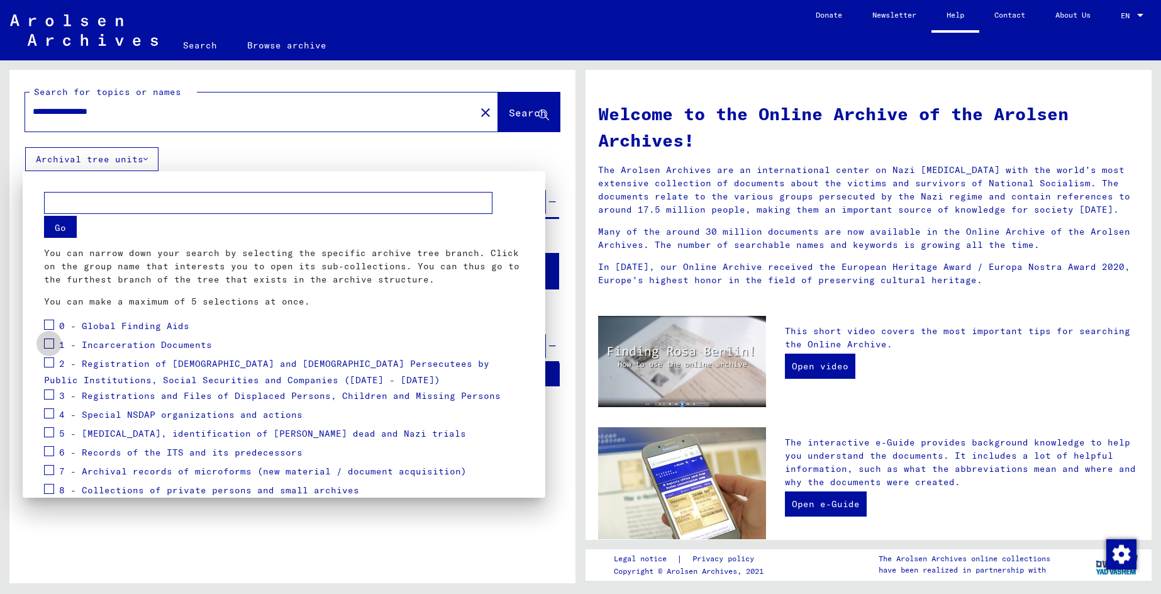
click at [50, 344] on span at bounding box center [49, 343] width 10 height 10
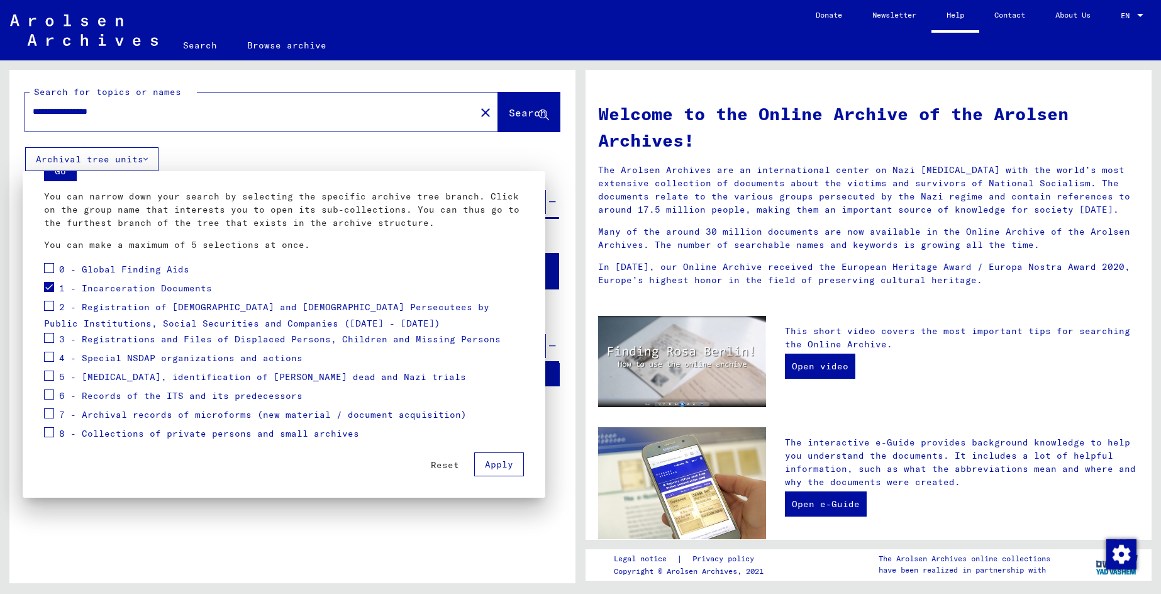
click at [485, 467] on span "Apply" at bounding box center [499, 463] width 28 height 11
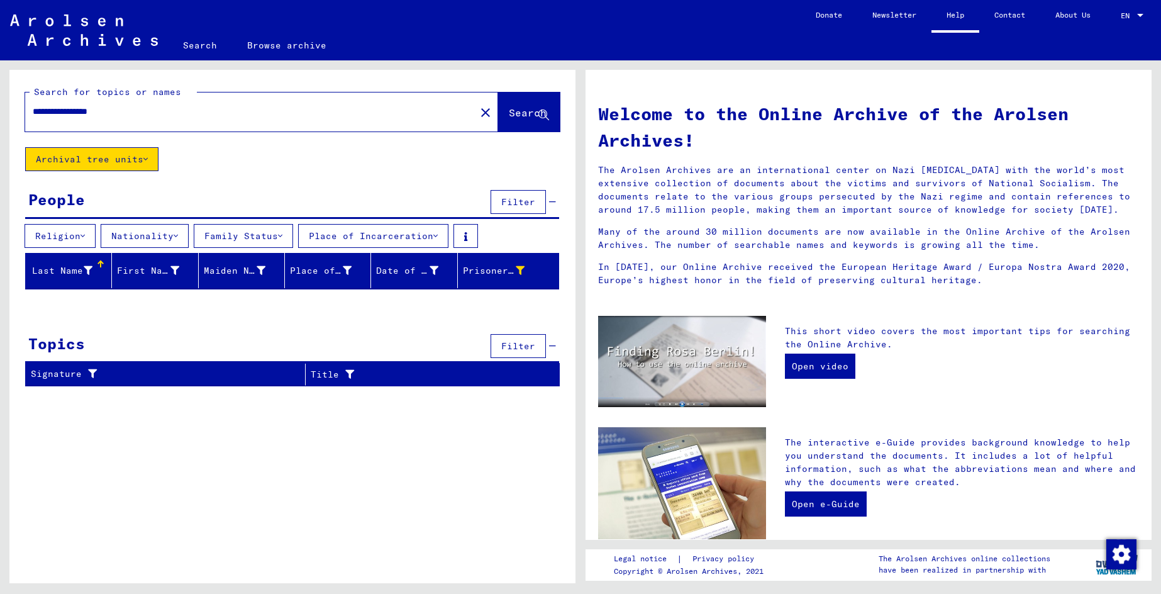
click at [110, 160] on button "Archival tree units" at bounding box center [91, 159] width 133 height 24
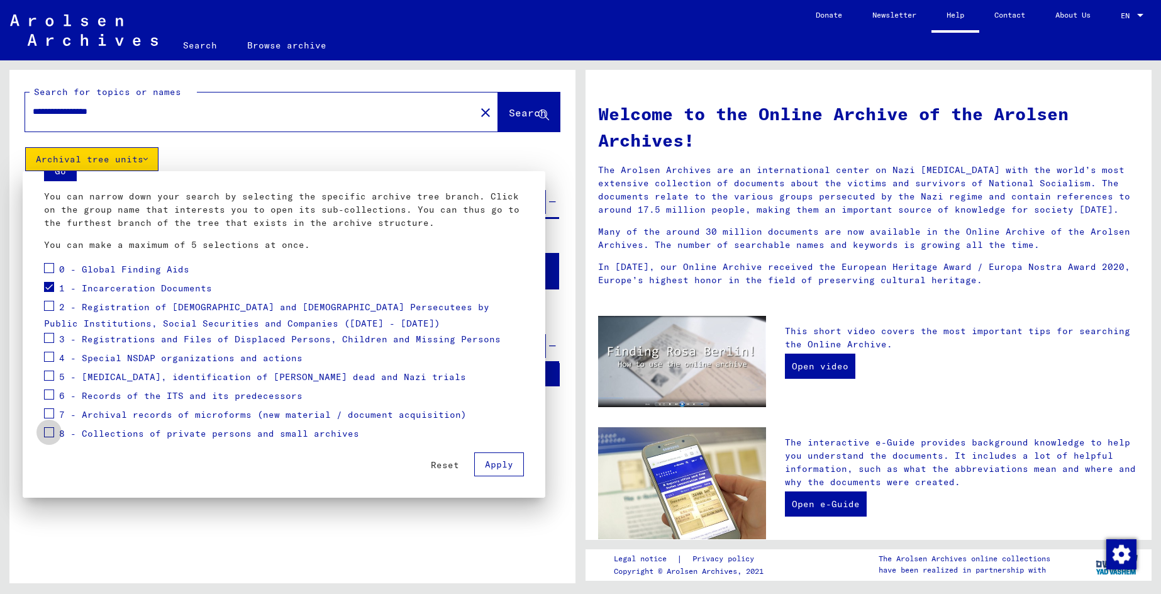
drag, startPoint x: 46, startPoint y: 431, endPoint x: 68, endPoint y: 435, distance: 22.3
click at [46, 431] on span at bounding box center [49, 432] width 10 height 10
click at [490, 457] on button "Apply" at bounding box center [499, 464] width 50 height 24
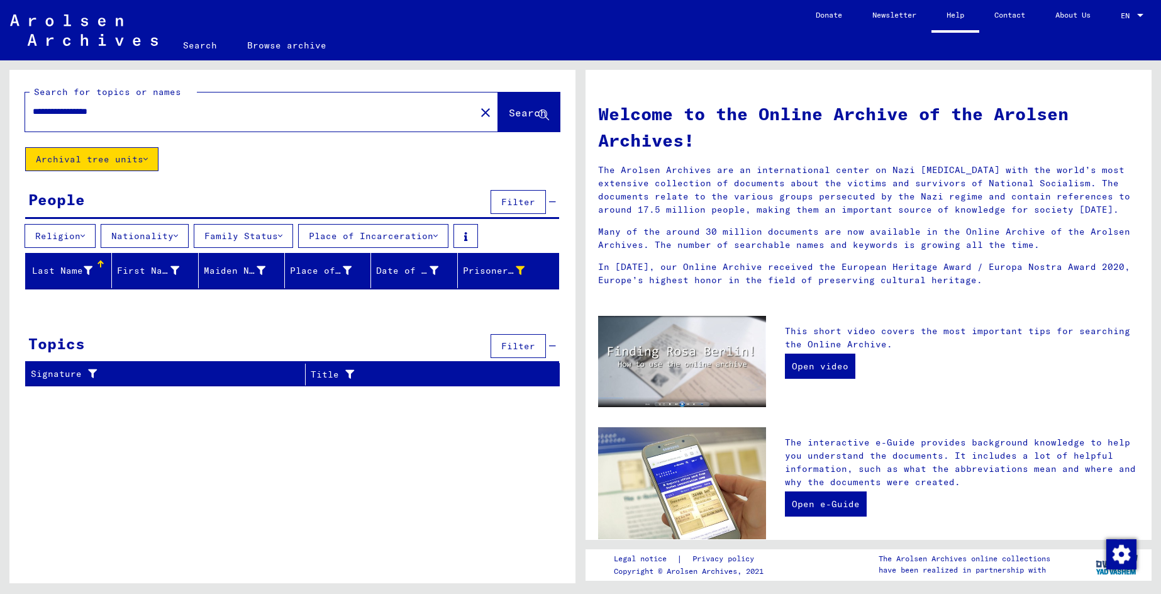
click at [70, 238] on button "Religion" at bounding box center [60, 236] width 71 height 24
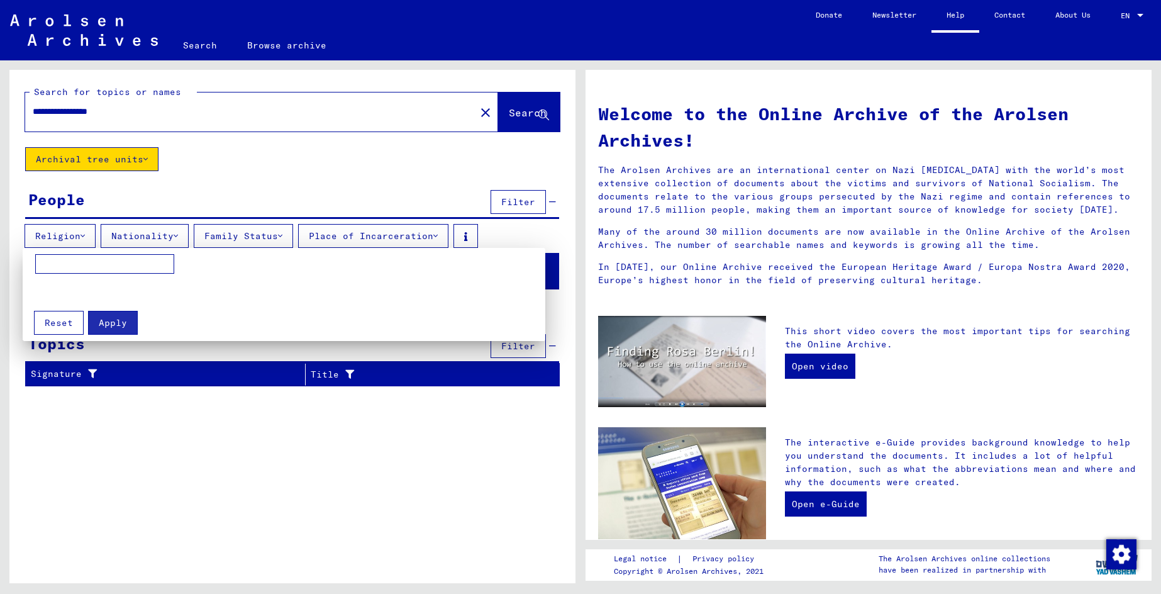
click at [113, 259] on input at bounding box center [104, 264] width 139 height 20
type input "*********"
drag, startPoint x: 108, startPoint y: 321, endPoint x: 90, endPoint y: 322, distance: 17.6
click at [95, 322] on button "Apply" at bounding box center [113, 323] width 50 height 24
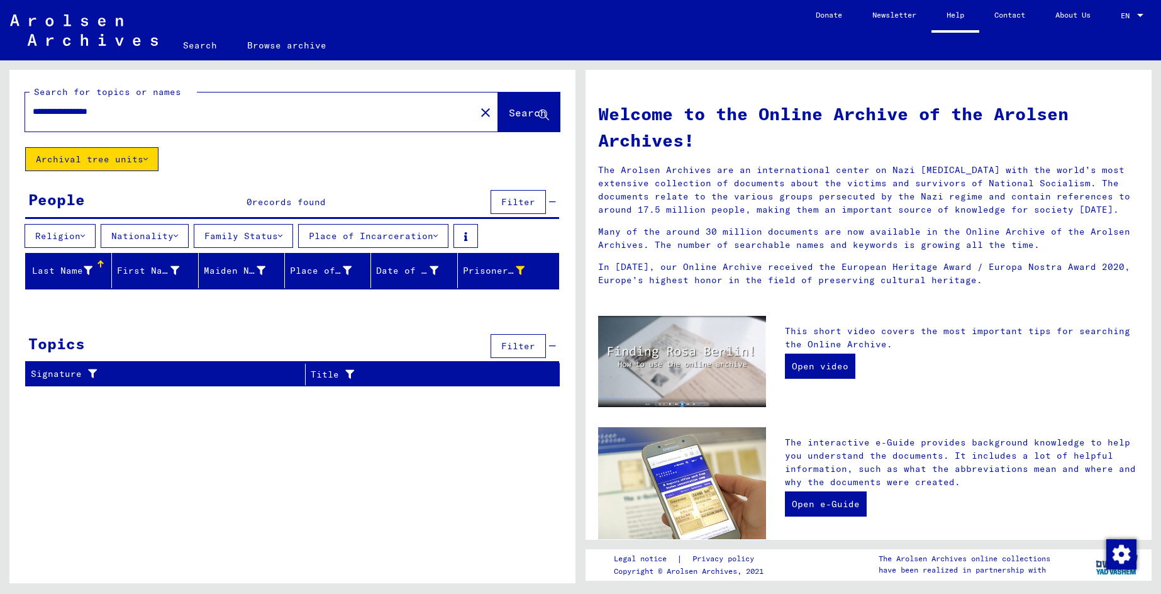
click at [153, 237] on button "Nationality" at bounding box center [145, 236] width 88 height 24
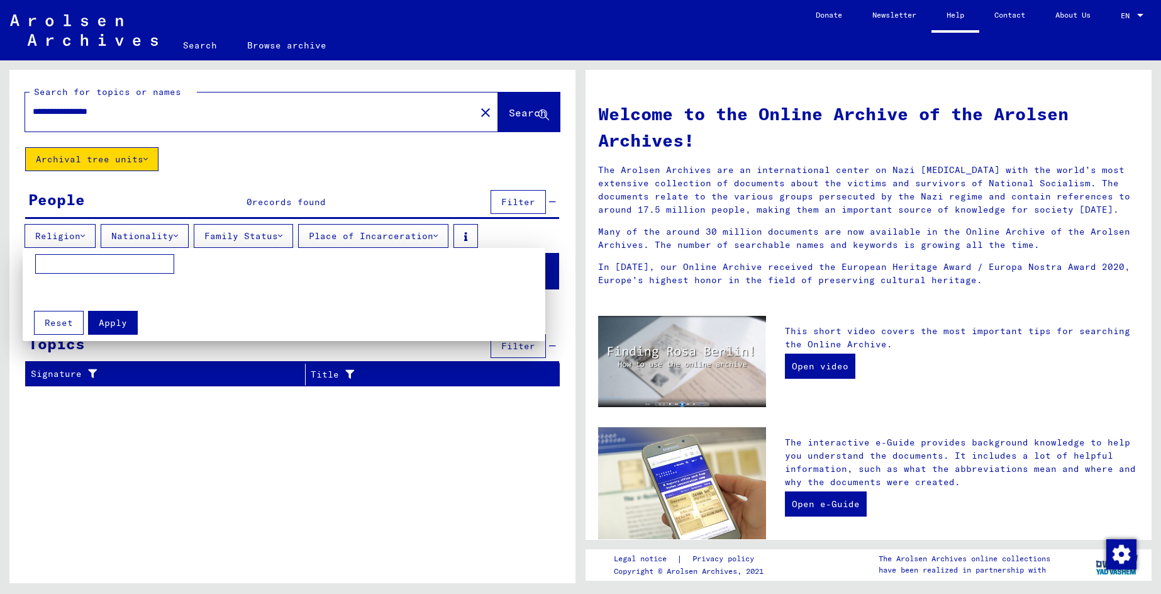
click at [130, 262] on input at bounding box center [104, 264] width 139 height 20
type input "******"
click at [128, 330] on button "Apply" at bounding box center [113, 323] width 50 height 24
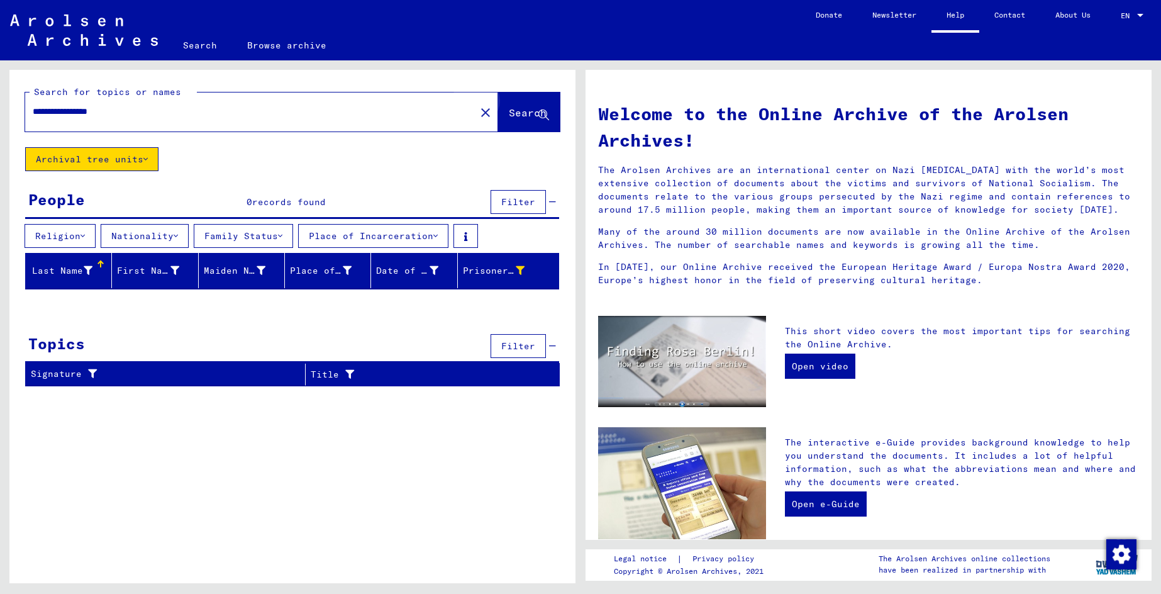
click at [527, 116] on span "Search" at bounding box center [528, 112] width 38 height 13
click at [521, 197] on span "Filter" at bounding box center [518, 201] width 34 height 11
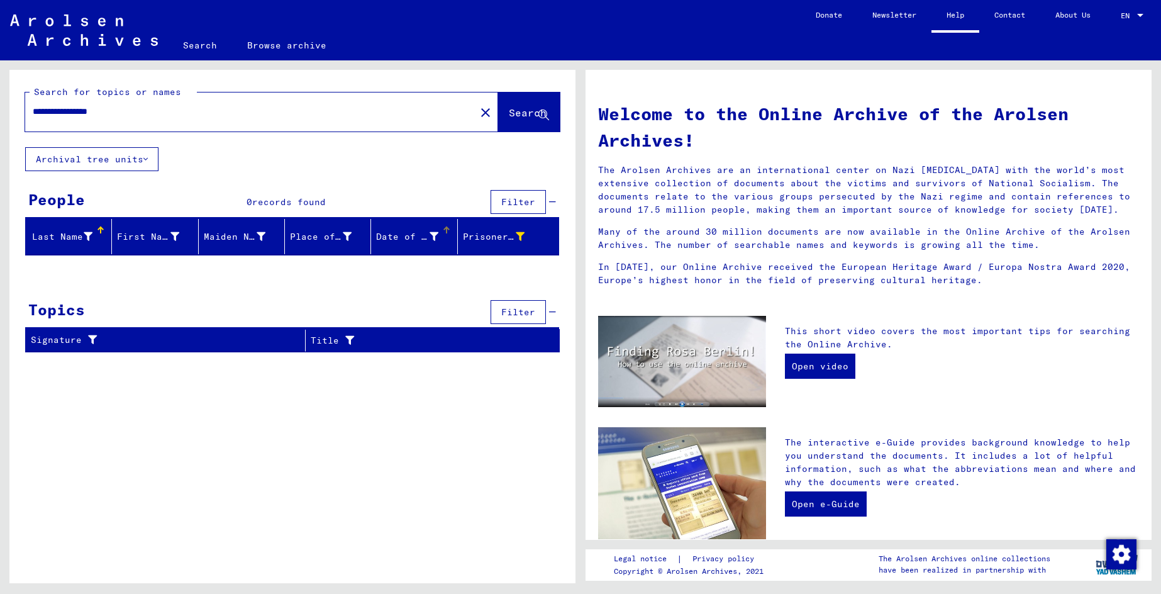
click at [426, 235] on div "Date of Birth" at bounding box center [407, 236] width 62 height 13
click at [87, 234] on icon at bounding box center [88, 236] width 9 height 9
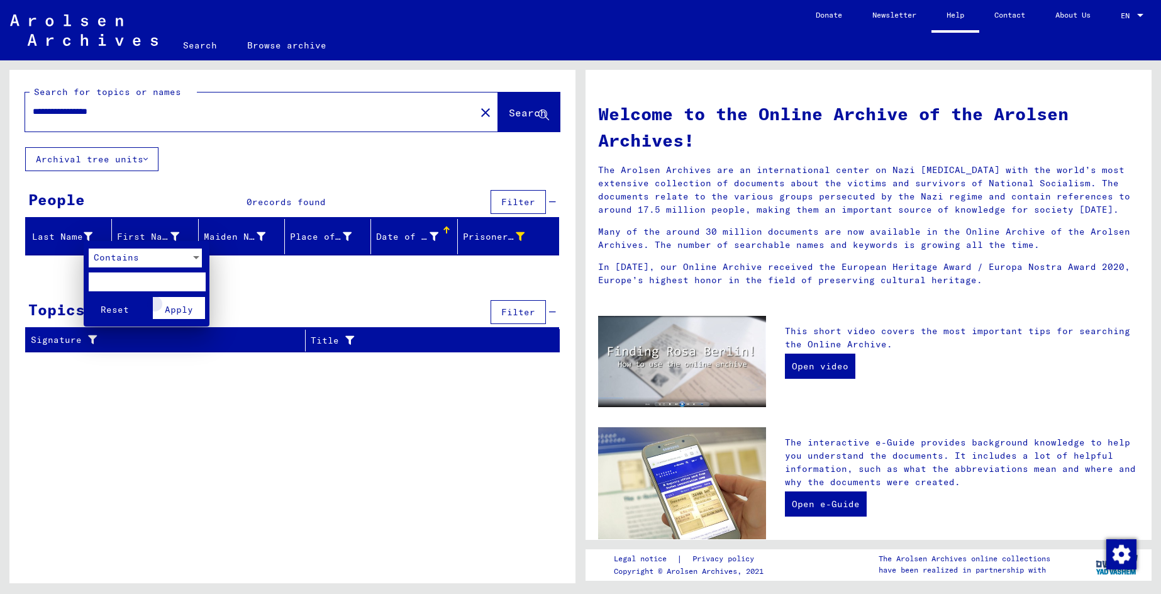
click at [194, 311] on button "Apply" at bounding box center [179, 308] width 52 height 22
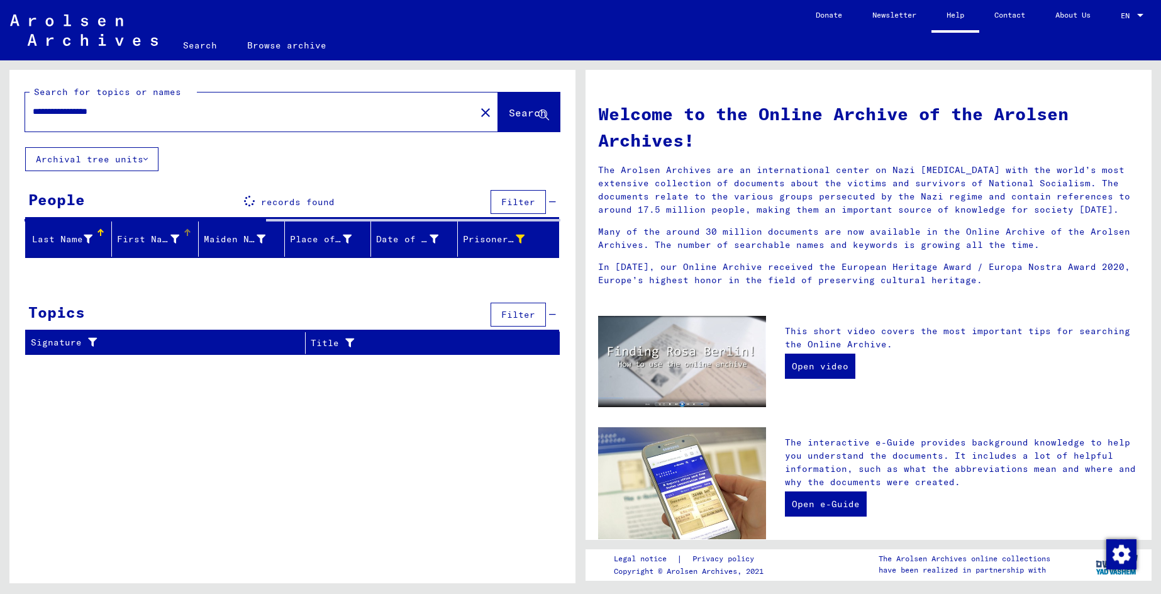
click at [157, 241] on div "First Name" at bounding box center [148, 239] width 62 height 13
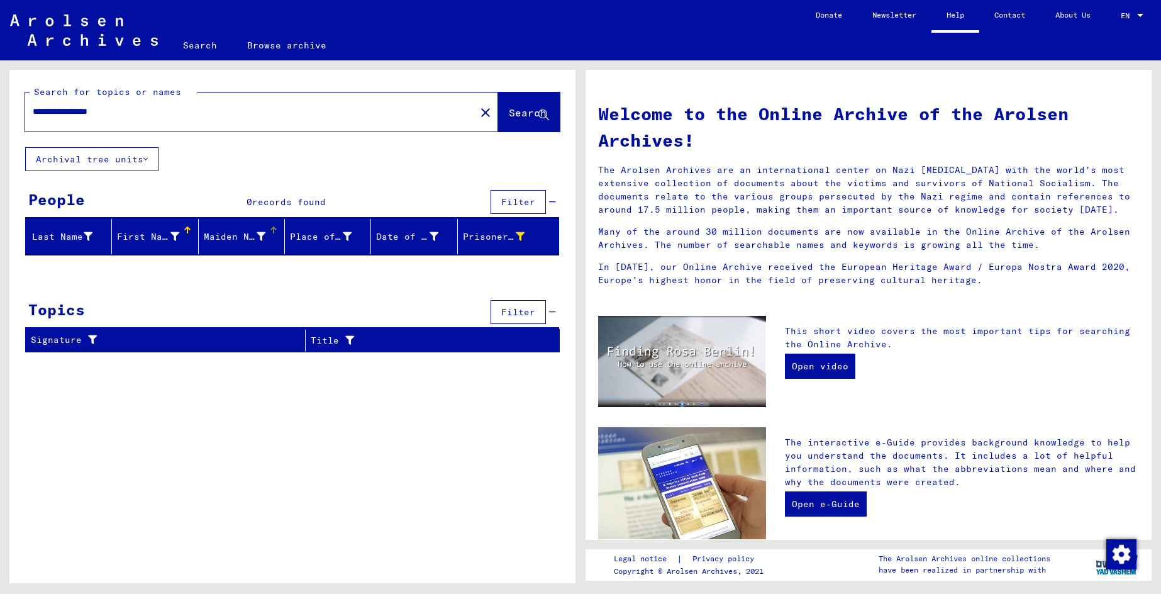
click at [229, 235] on div "Maiden Name" at bounding box center [235, 236] width 62 height 13
click at [334, 241] on div "Place of Birth" at bounding box center [321, 236] width 62 height 13
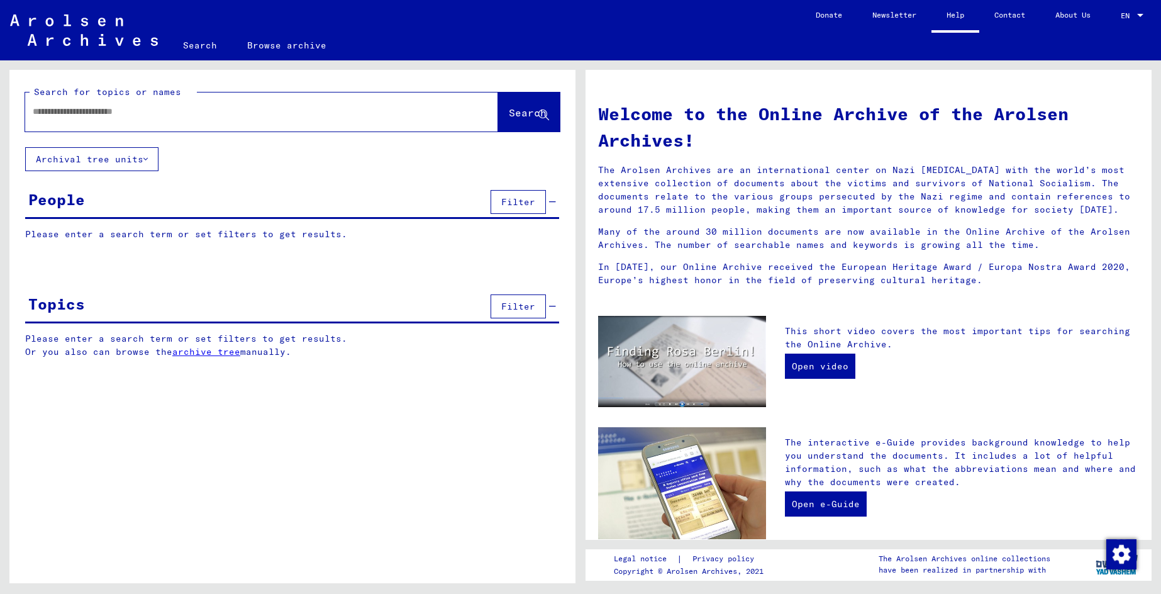
click at [520, 204] on span "Filter" at bounding box center [518, 201] width 34 height 11
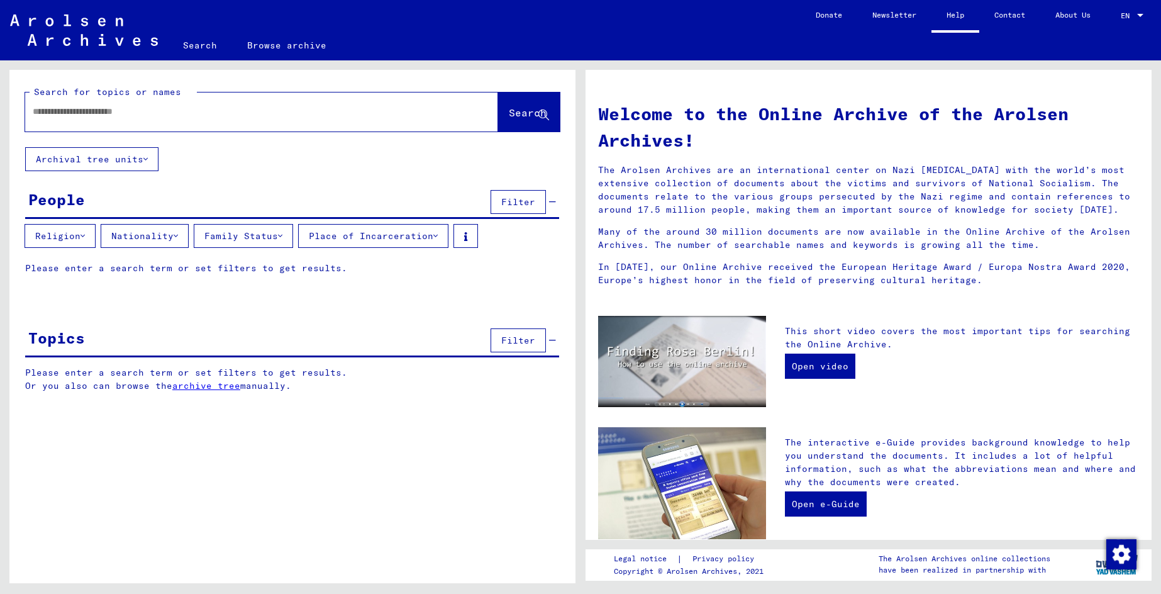
click at [125, 158] on button "Archival tree units" at bounding box center [91, 159] width 133 height 24
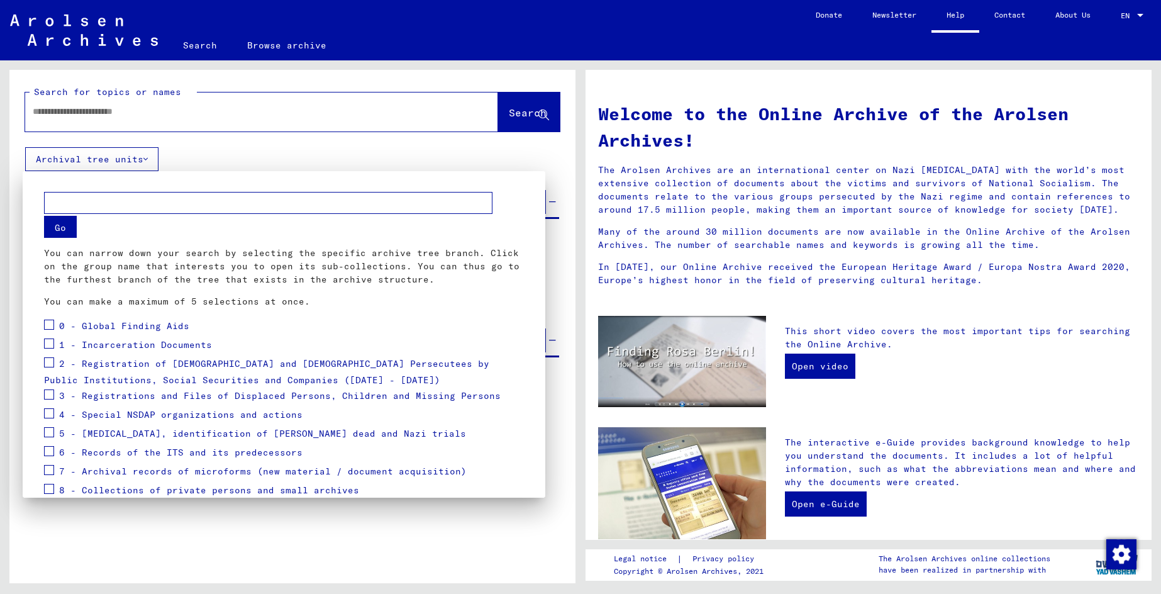
click at [144, 111] on div at bounding box center [580, 297] width 1161 height 594
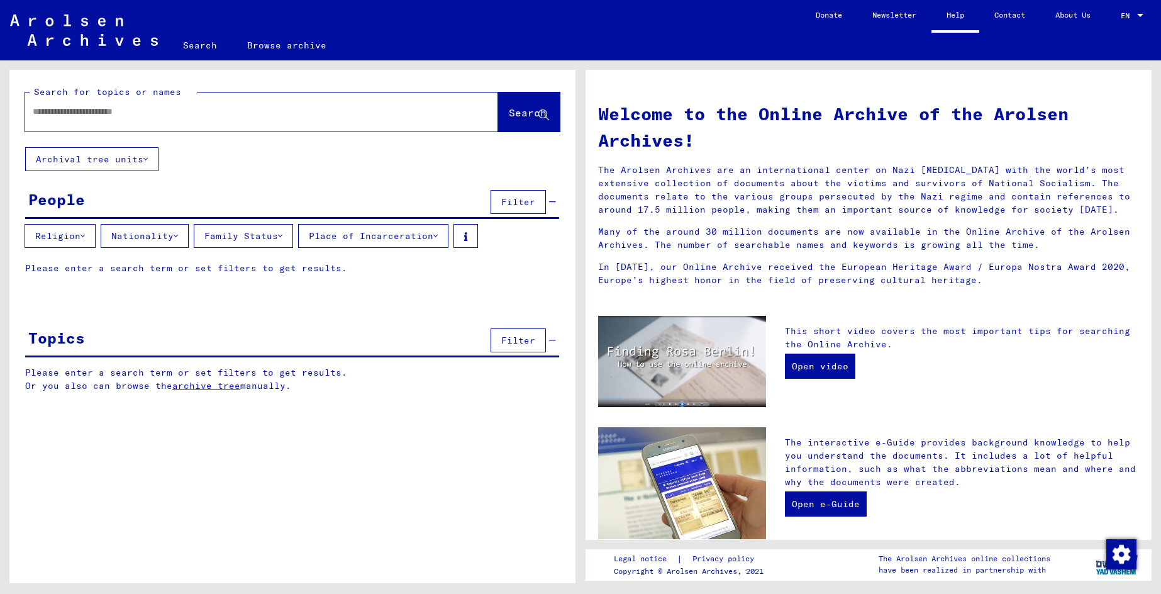
click at [186, 113] on input "text" at bounding box center [247, 111] width 428 height 13
type input "**********"
click at [518, 108] on span "Search" at bounding box center [528, 112] width 38 height 13
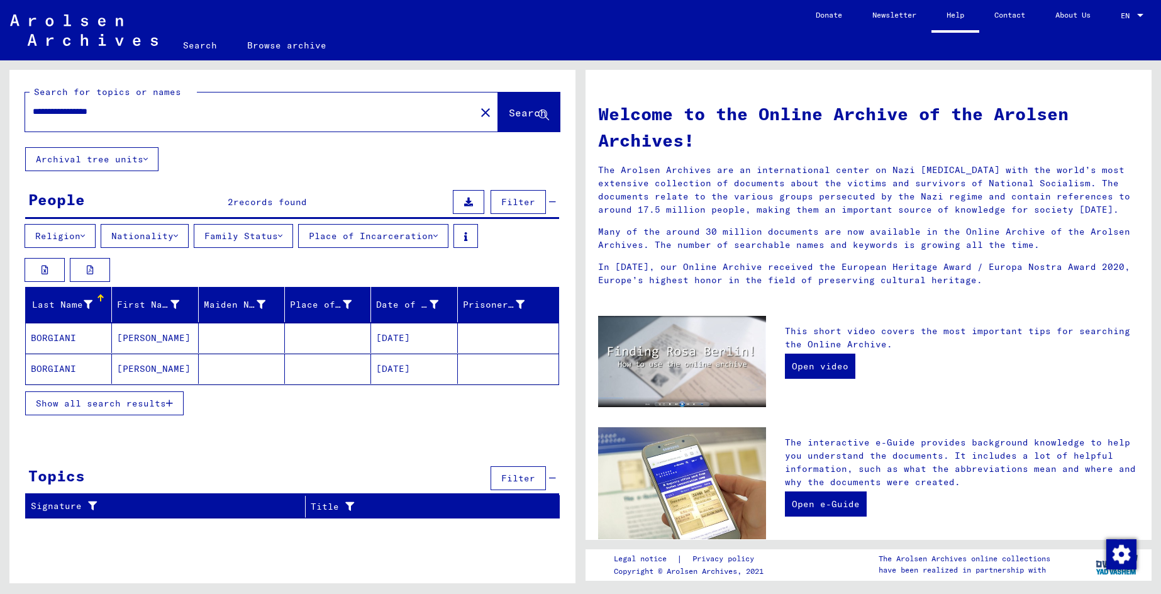
click at [107, 404] on span "Show all search results" at bounding box center [101, 402] width 130 height 11
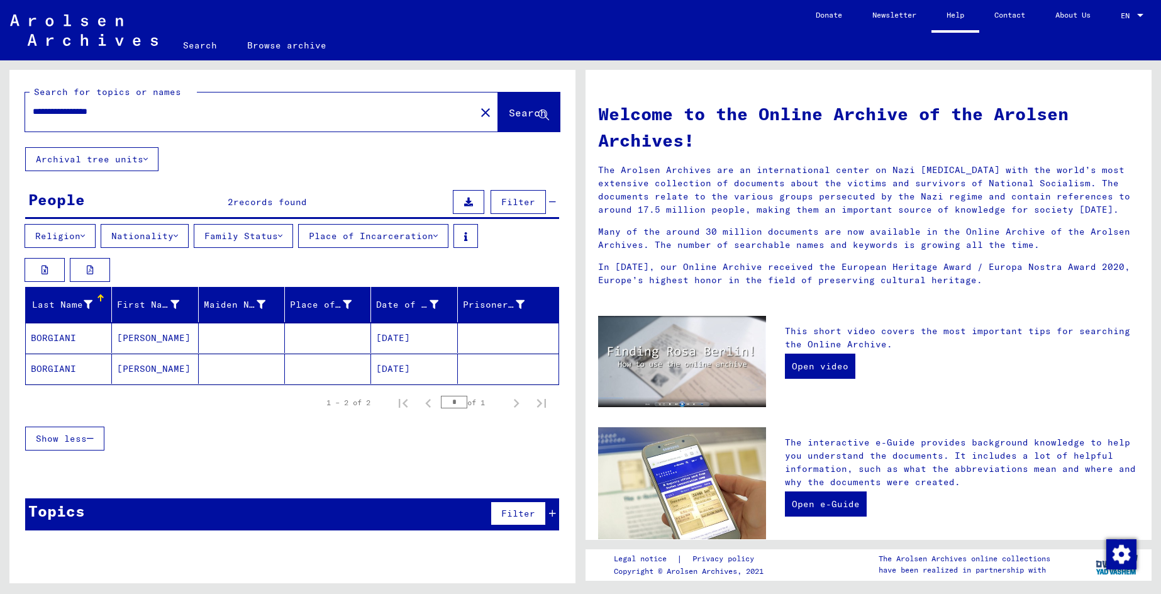
click at [81, 437] on span "Show less" at bounding box center [61, 438] width 51 height 11
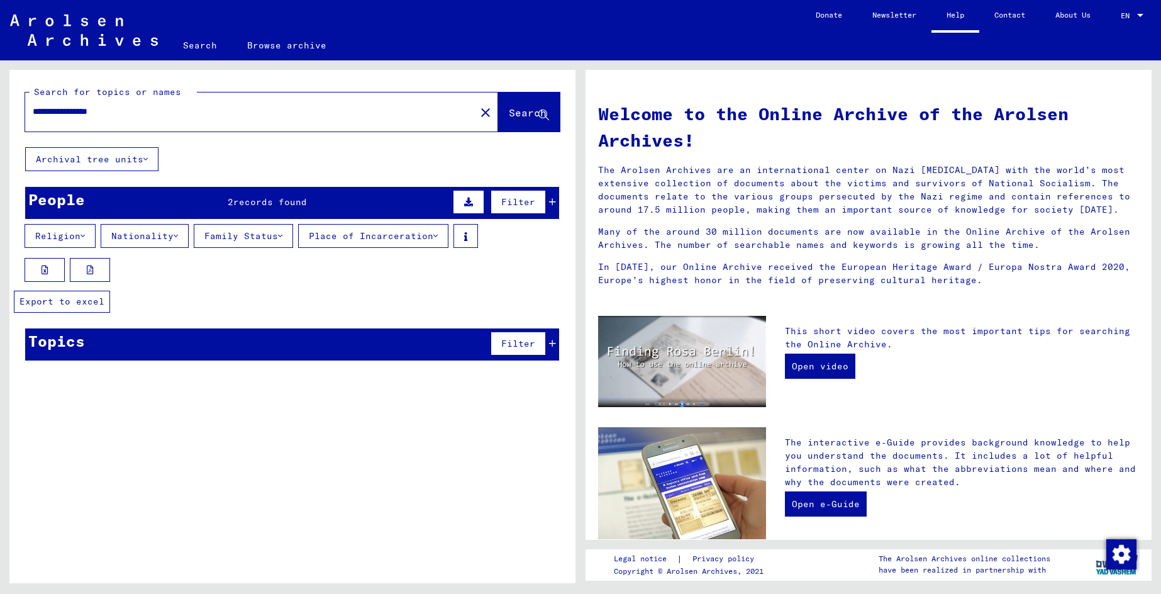
click at [43, 272] on icon at bounding box center [45, 269] width 7 height 9
click at [509, 109] on span "Search" at bounding box center [528, 112] width 38 height 13
